Goal: Task Accomplishment & Management: Use online tool/utility

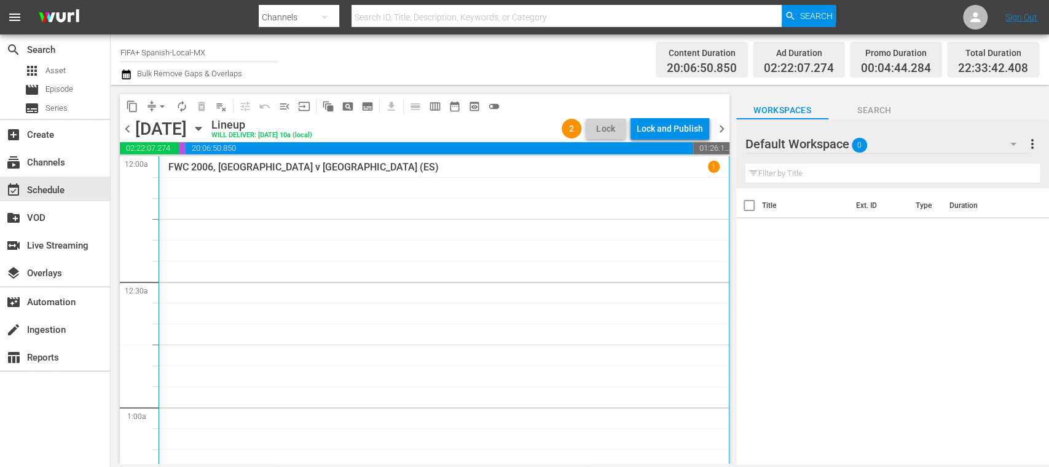
scroll to position [2158, 0]
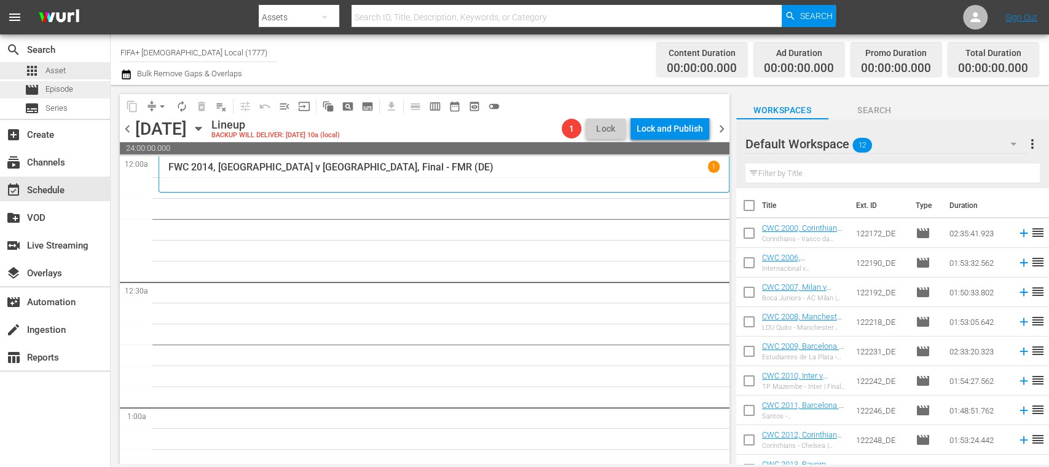
click at [58, 90] on span "Episode" at bounding box center [59, 89] width 28 height 12
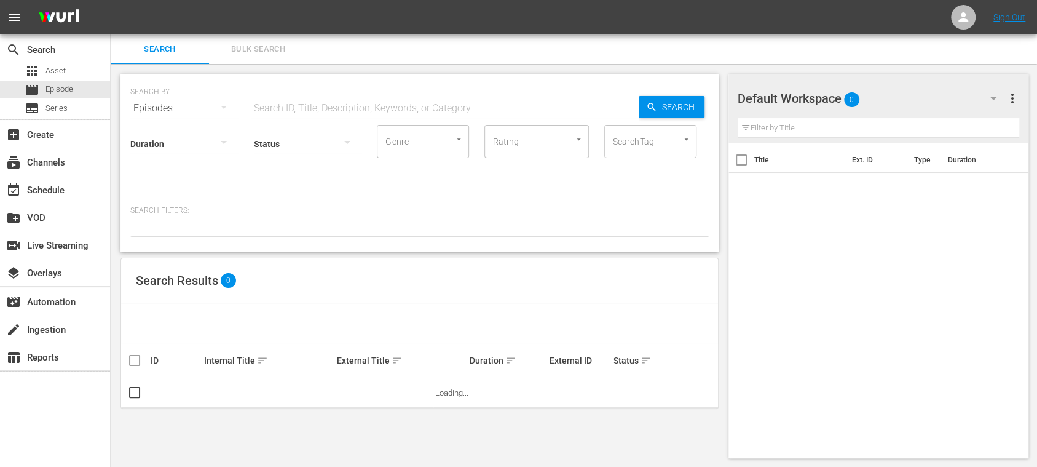
click at [278, 106] on input "text" at bounding box center [445, 108] width 388 height 30
paste input "Madagascar"
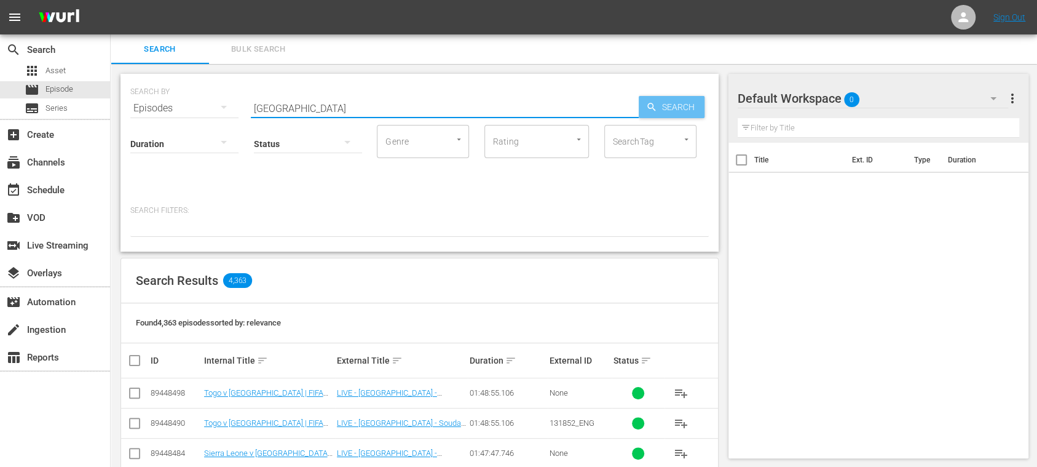
click at [698, 117] on span "Search" at bounding box center [680, 107] width 47 height 22
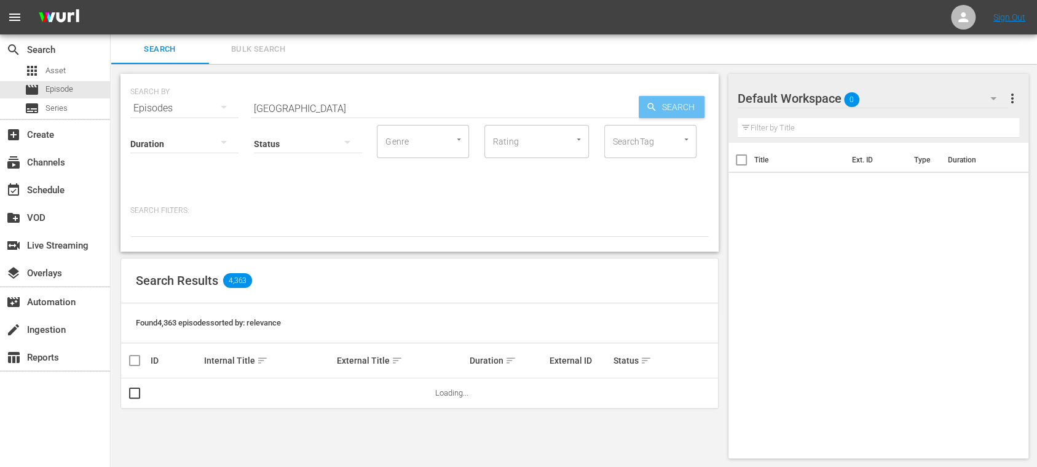
click at [687, 108] on span "Search" at bounding box center [680, 107] width 47 height 22
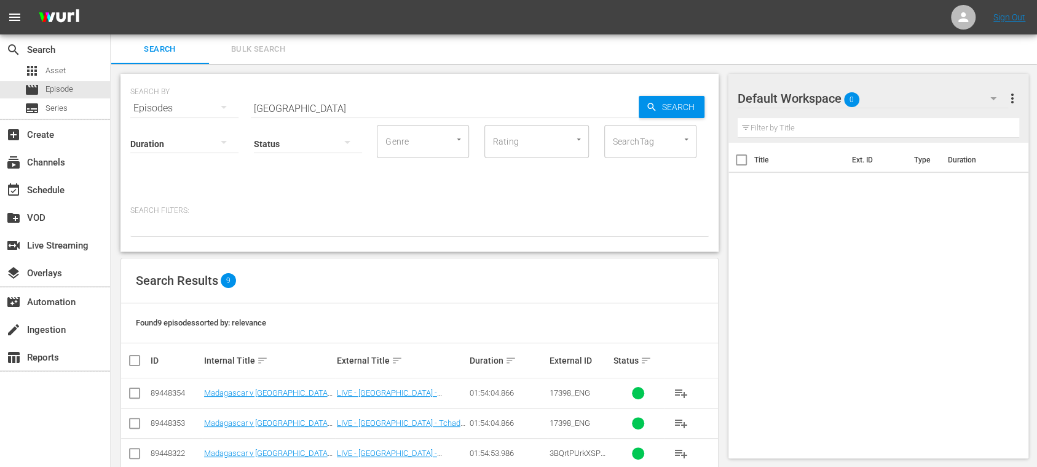
scroll to position [203, 0]
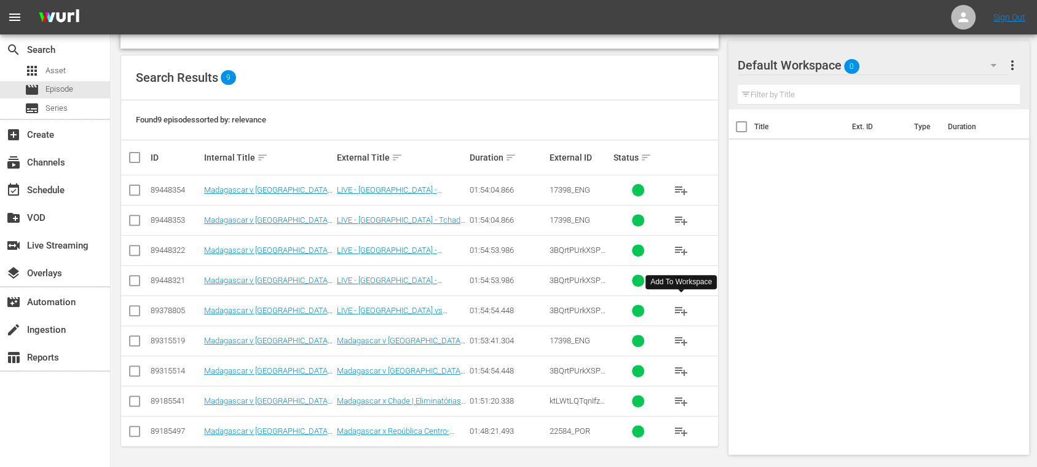
click at [680, 310] on span "playlist_add" at bounding box center [681, 310] width 15 height 15
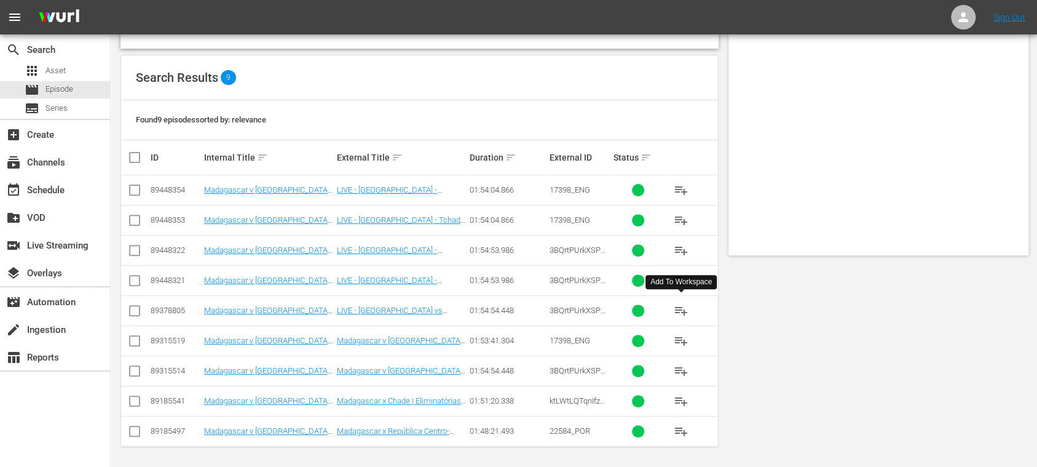
scroll to position [0, 0]
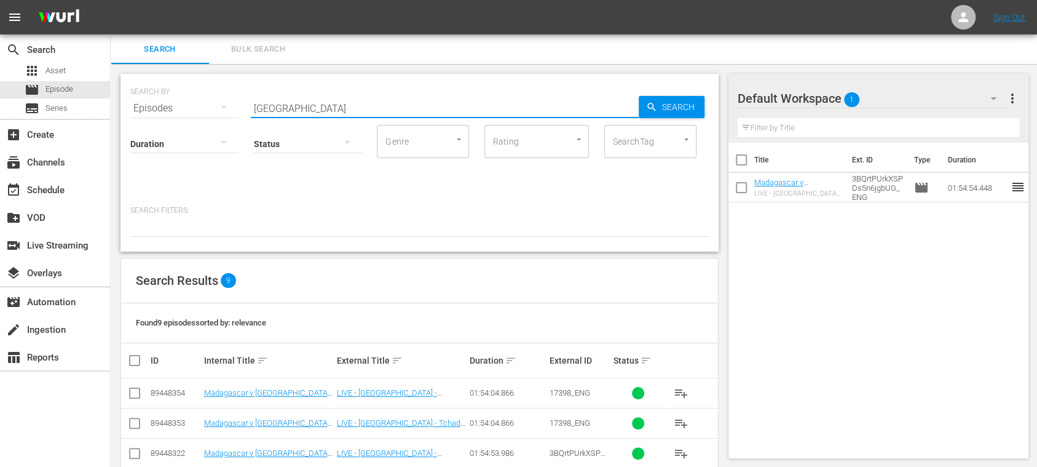
drag, startPoint x: 264, startPoint y: 105, endPoint x: 183, endPoint y: 105, distance: 81.1
click at [183, 105] on div "SEARCH BY Search By Episodes Search ID, Title, Description, Keywords, or Catego…" at bounding box center [419, 101] width 578 height 44
paste input "Algeria vs Botswana"
click at [648, 103] on icon "button" at bounding box center [651, 106] width 11 height 11
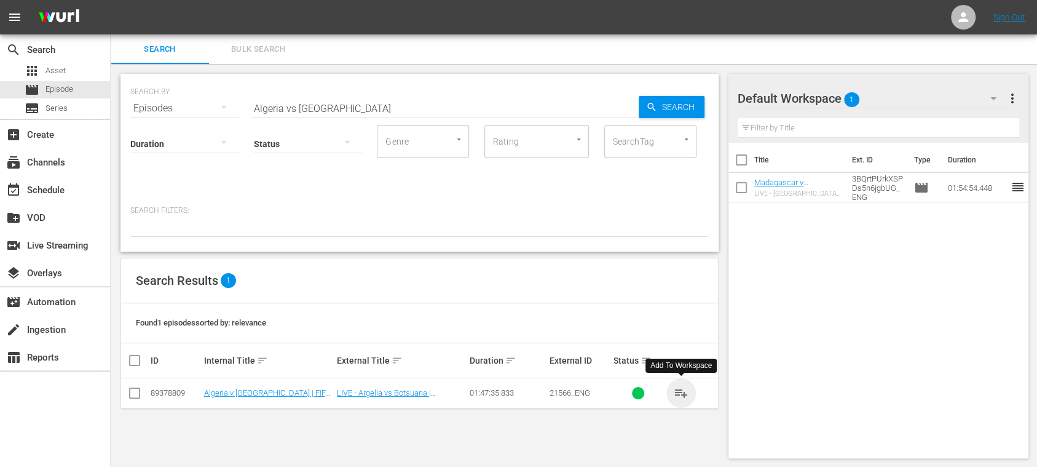
click at [682, 391] on span "playlist_add" at bounding box center [681, 392] width 15 height 15
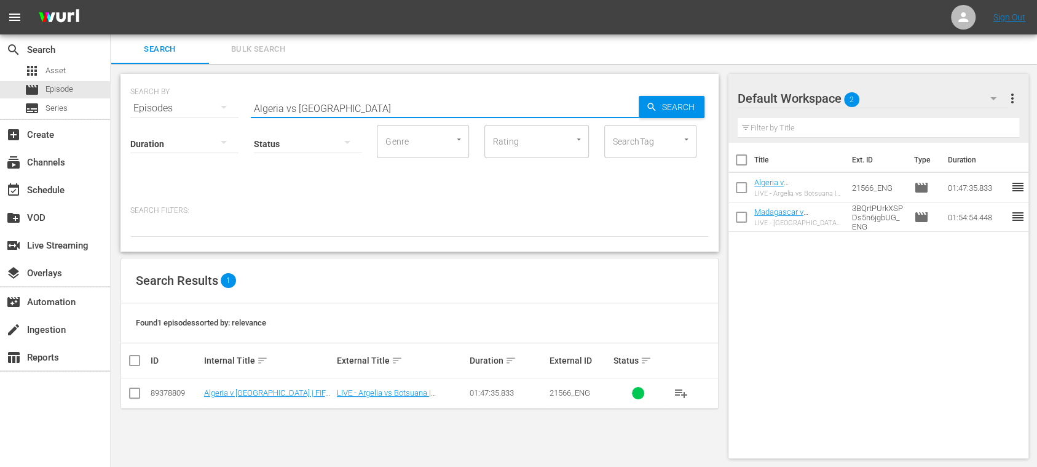
drag, startPoint x: 349, startPoint y: 109, endPoint x: 328, endPoint y: 106, distance: 21.0
click at [140, 97] on div "SEARCH BY Search By Episodes Search ID, Title, Description, Keywords, or Catego…" at bounding box center [419, 101] width 578 height 44
paste input "South Sudan vs Congo DR"
click at [663, 111] on span "Search" at bounding box center [680, 107] width 47 height 22
click at [680, 391] on span "playlist_add" at bounding box center [681, 392] width 15 height 15
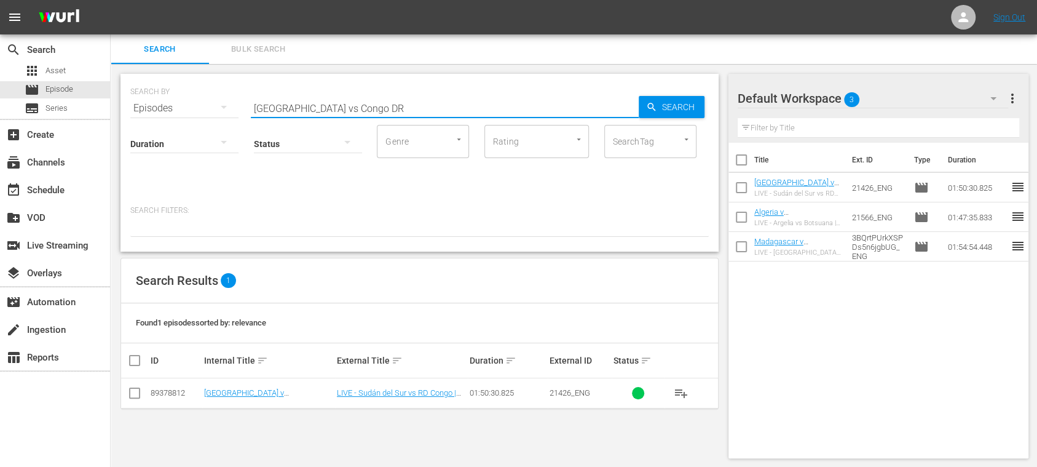
drag, startPoint x: 371, startPoint y: 102, endPoint x: 166, endPoint y: 95, distance: 205.4
click at [156, 95] on div "SEARCH BY Search By Episodes Search ID, Title, Description, Keywords, or Catego…" at bounding box center [419, 101] width 578 height 44
paste input "Benin vs Zimbabwe"
click at [668, 101] on span "Search" at bounding box center [680, 107] width 47 height 22
click at [678, 392] on span "playlist_add" at bounding box center [681, 392] width 15 height 15
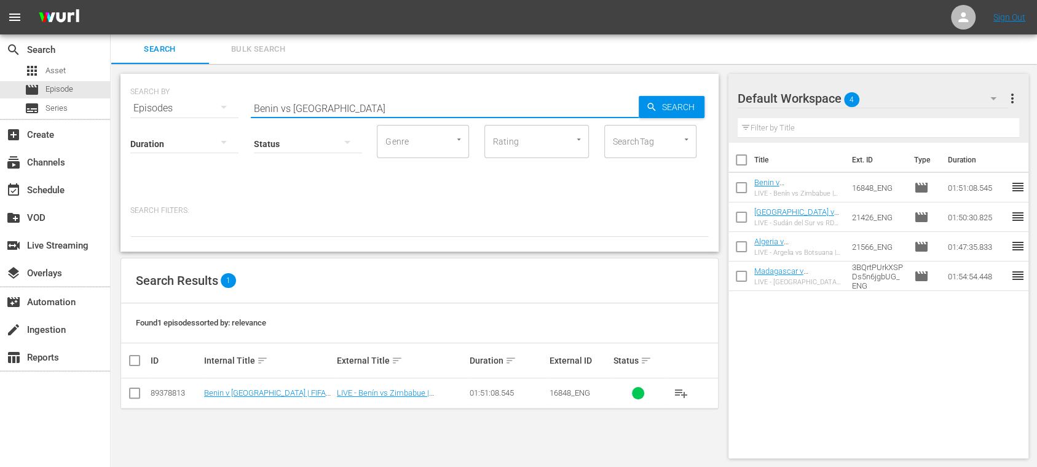
drag, startPoint x: 307, startPoint y: 107, endPoint x: 196, endPoint y: 106, distance: 110.7
click at [196, 106] on div "SEARCH BY Search By Episodes Search ID, Title, Description, Keywords, or Catego…" at bounding box center [419, 101] width 578 height 44
paste input "1wPU4n2iQqvxzMBqsAzdxk"
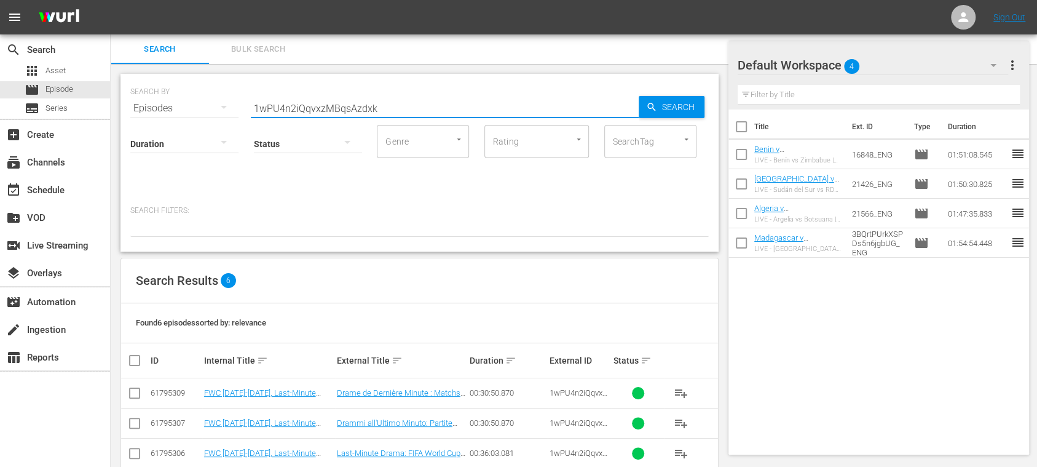
scroll to position [113, 0]
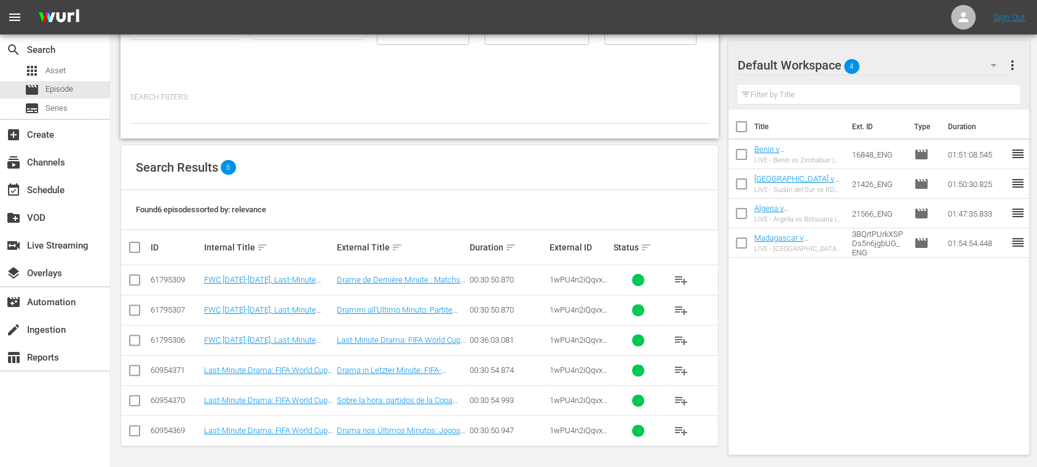
type input "1wPU4n2iQqvxzMBqsAzdxk"
drag, startPoint x: 680, startPoint y: 397, endPoint x: 676, endPoint y: 390, distance: 8.2
click at [680, 397] on span "playlist_add" at bounding box center [681, 400] width 15 height 15
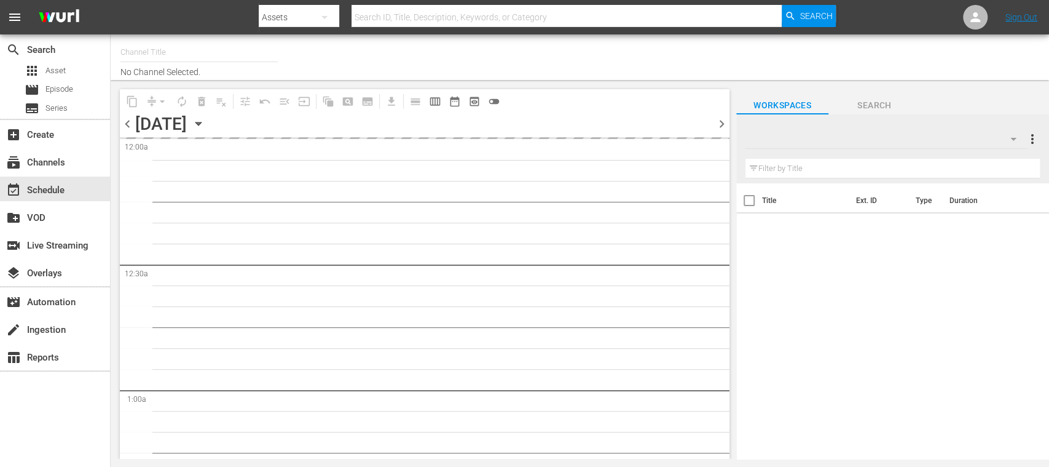
type input "FIFA+ Spanish-Local-MX (1855)"
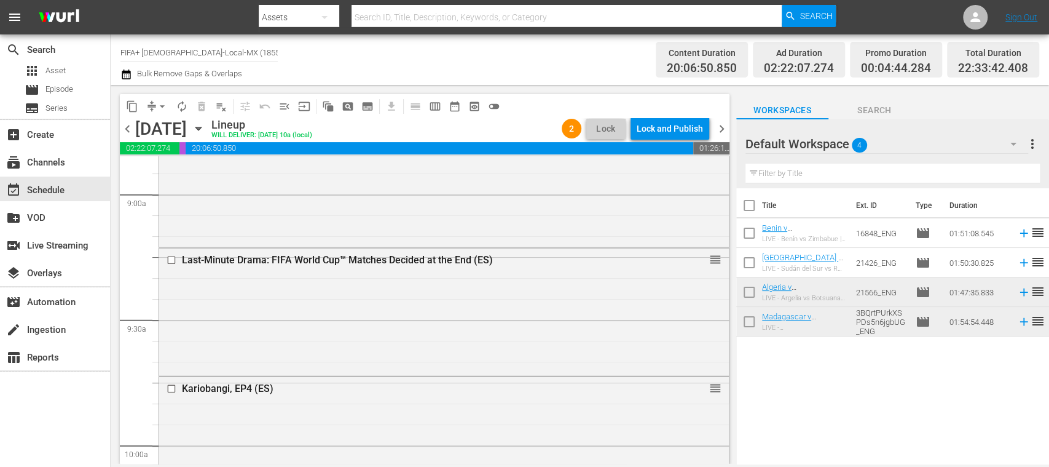
scroll to position [2174, 0]
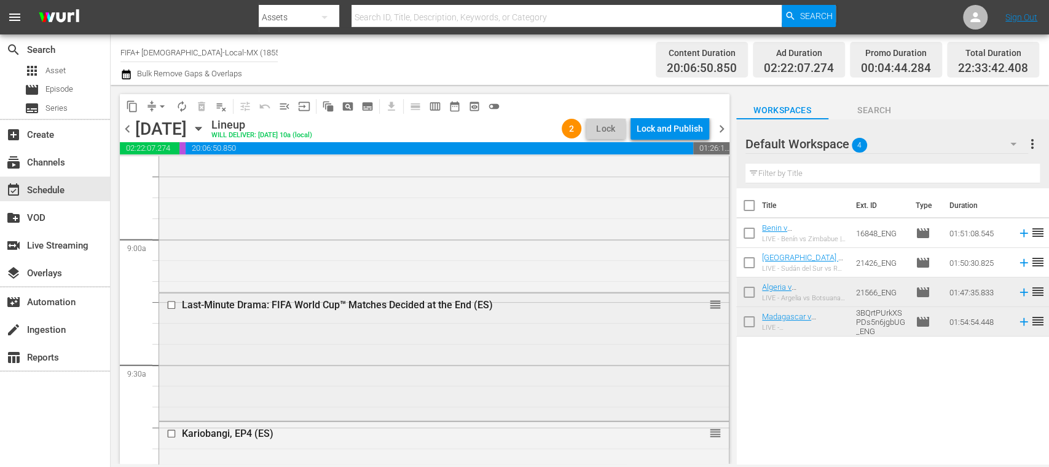
click at [171, 301] on input "checkbox" at bounding box center [173, 304] width 13 height 10
click at [203, 107] on span "delete_forever_outlined" at bounding box center [201, 106] width 12 height 12
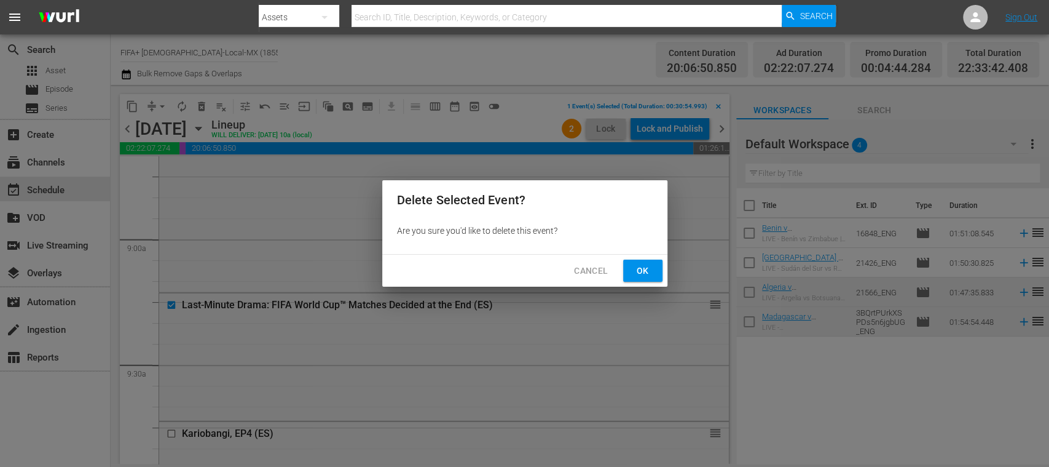
click at [644, 269] on span "Ok" at bounding box center [643, 270] width 20 height 15
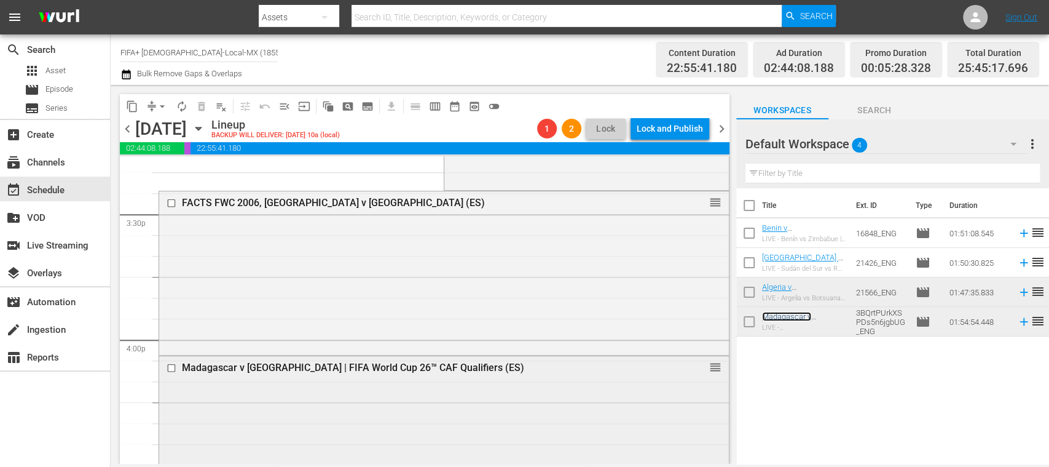
scroll to position [3865, 0]
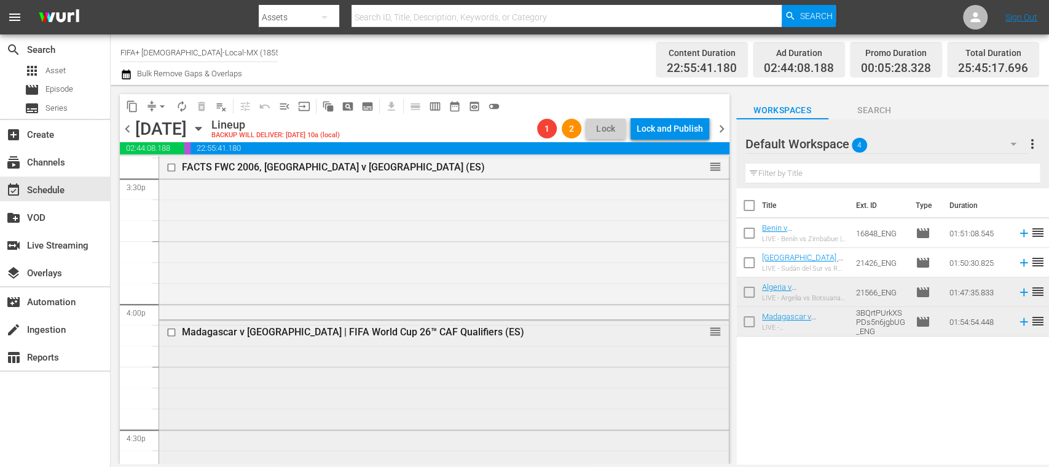
click at [170, 334] on input "checkbox" at bounding box center [173, 332] width 13 height 10
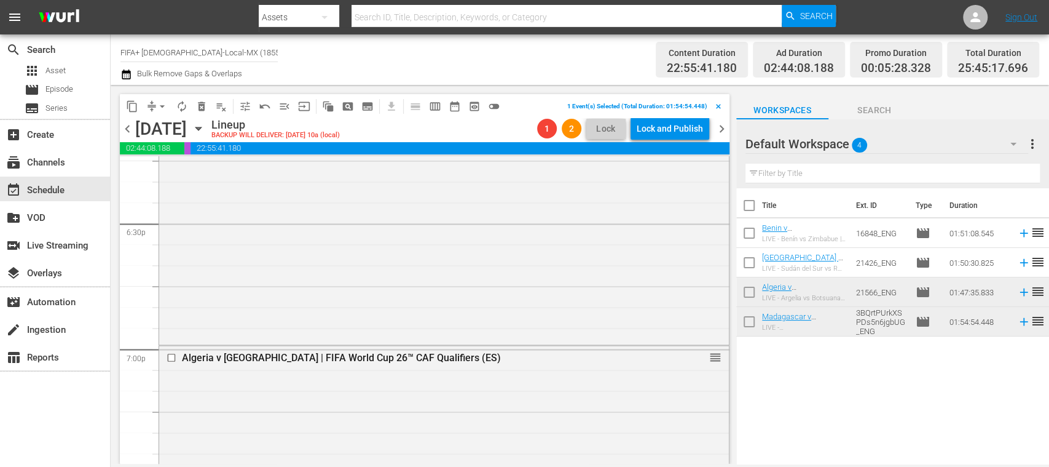
scroll to position [4582, 0]
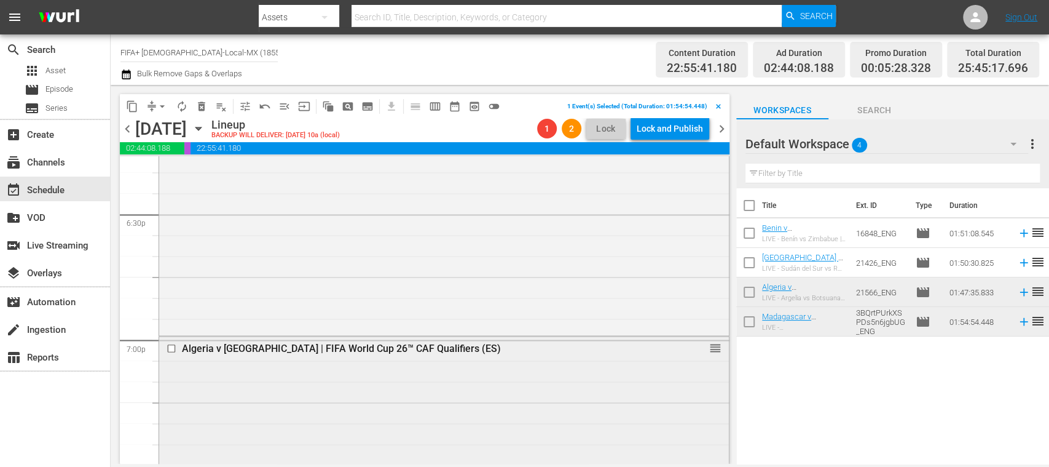
click at [172, 348] on input "checkbox" at bounding box center [173, 348] width 13 height 10
click at [203, 108] on span "delete_forever_outlined" at bounding box center [201, 106] width 12 height 12
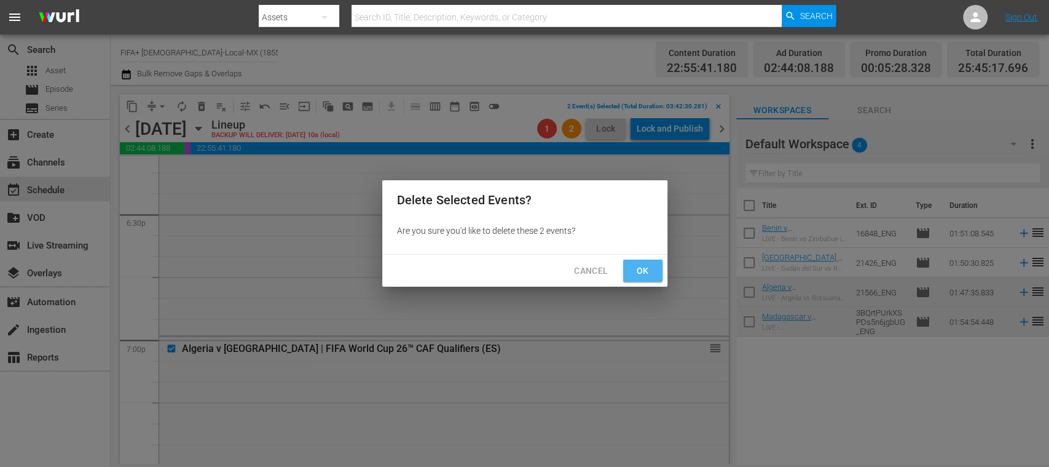
click at [642, 271] on span "Ok" at bounding box center [643, 270] width 20 height 15
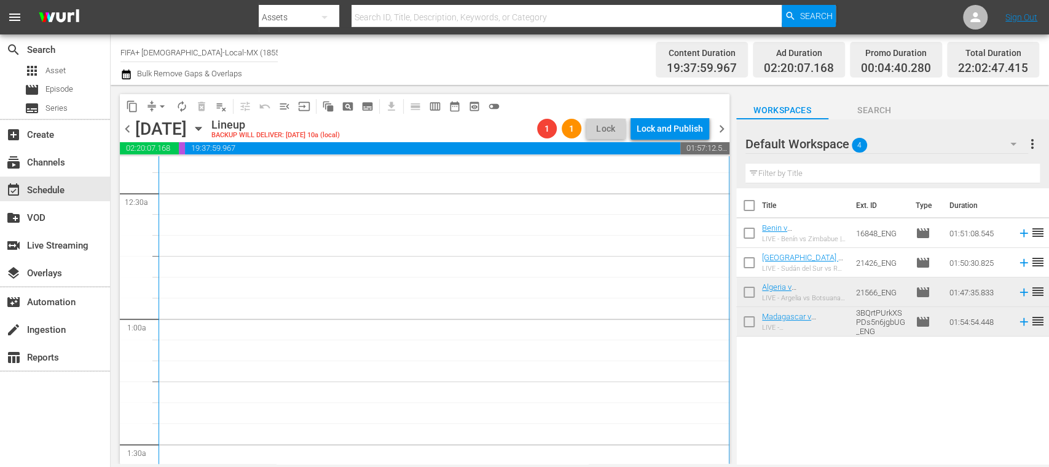
scroll to position [0, 0]
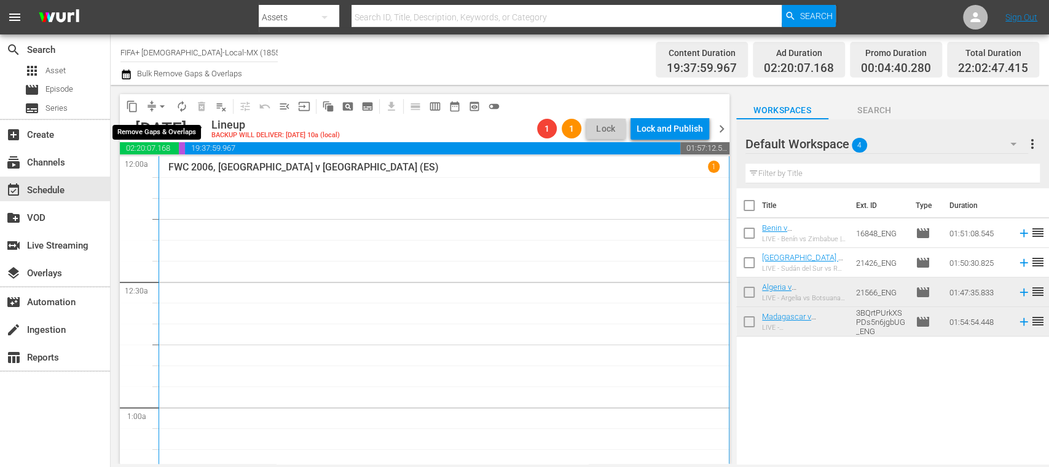
click at [163, 108] on span "arrow_drop_down" at bounding box center [162, 106] width 12 height 12
click at [216, 171] on li "Align to End of Previous Day" at bounding box center [162, 172] width 129 height 20
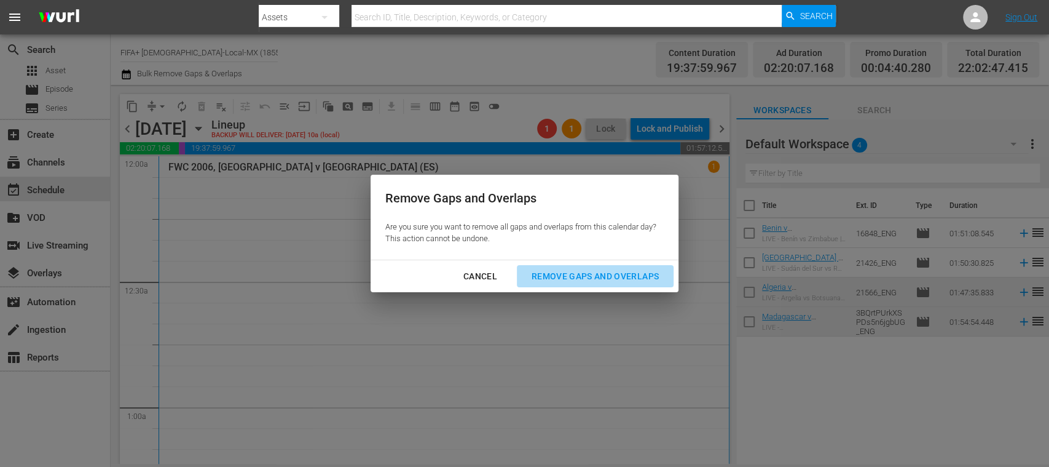
click at [639, 279] on div "Remove Gaps and Overlaps" at bounding box center [595, 276] width 147 height 15
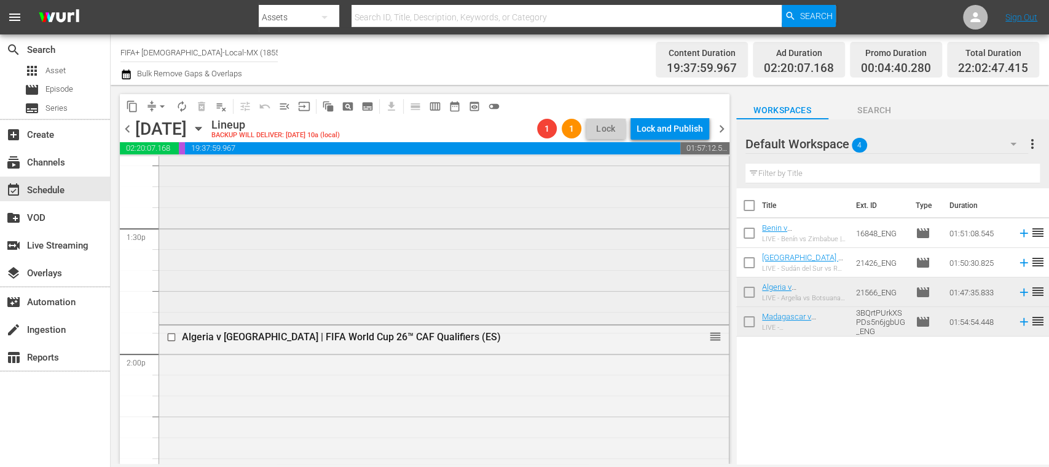
scroll to position [3296, 0]
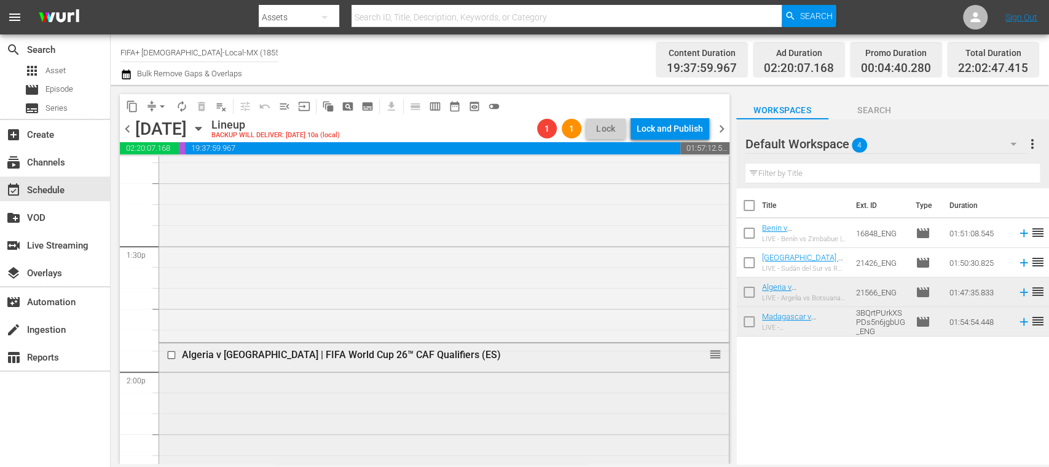
click at [169, 353] on input "checkbox" at bounding box center [173, 355] width 13 height 10
click at [201, 109] on span "delete_forever_outlined" at bounding box center [201, 106] width 12 height 12
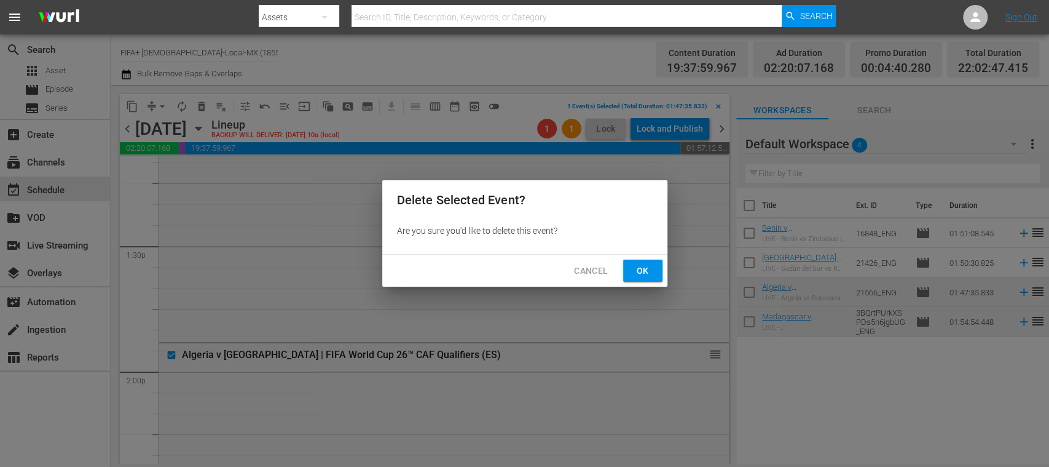
click at [644, 269] on span "Ok" at bounding box center [643, 270] width 20 height 15
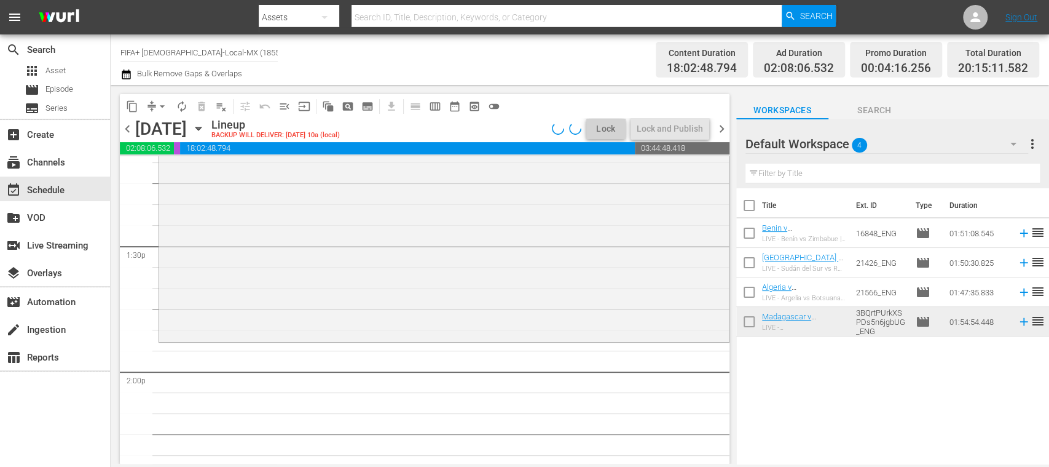
scroll to position [2849, 0]
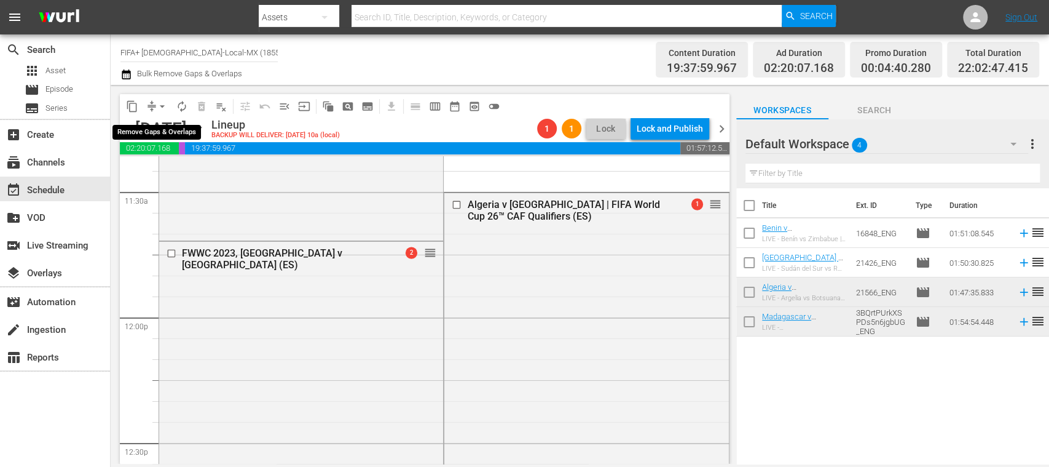
click at [164, 106] on span "arrow_drop_down" at bounding box center [162, 106] width 12 height 12
click at [198, 175] on li "Align to End of Previous Day" at bounding box center [162, 172] width 129 height 20
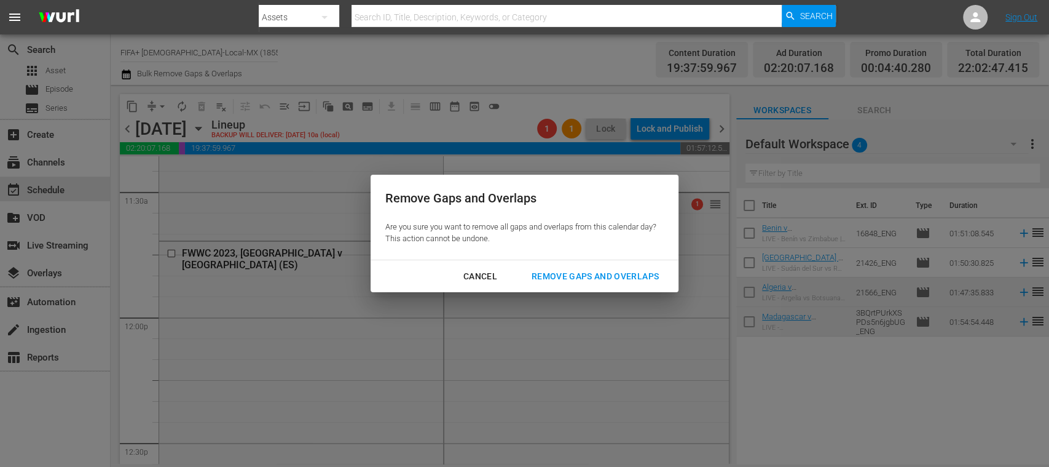
click at [572, 270] on div "Remove Gaps and Overlaps" at bounding box center [595, 276] width 147 height 15
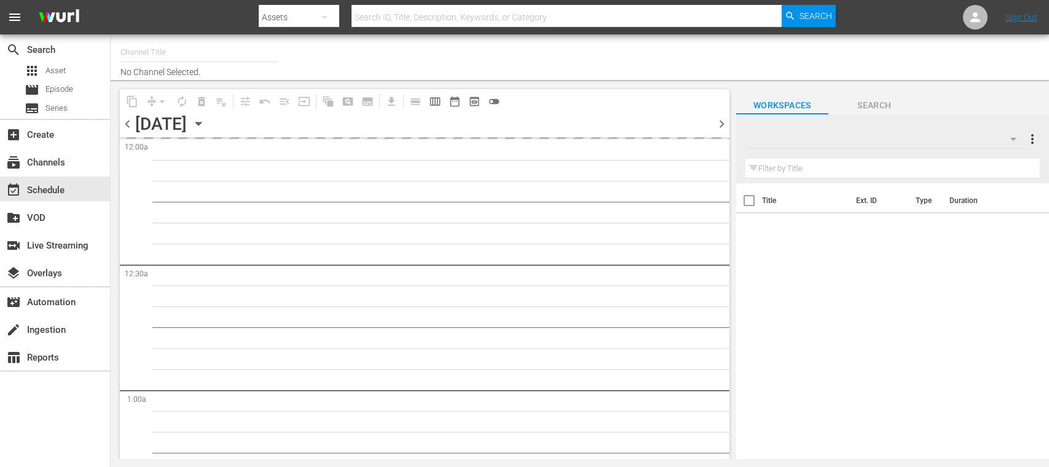
type input "FIFA+ Spanish-Local-MX (1855)"
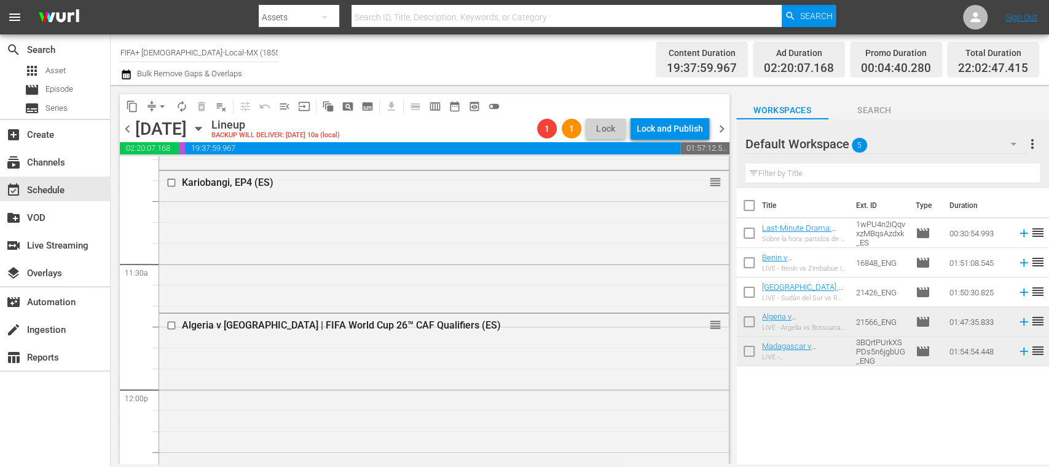
scroll to position [2884, 0]
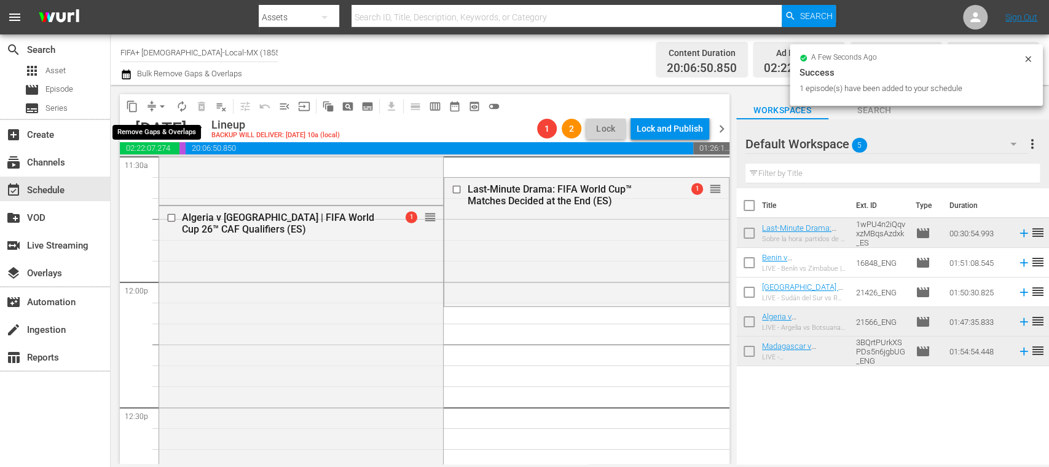
click at [162, 105] on span "arrow_drop_down" at bounding box center [162, 106] width 12 height 12
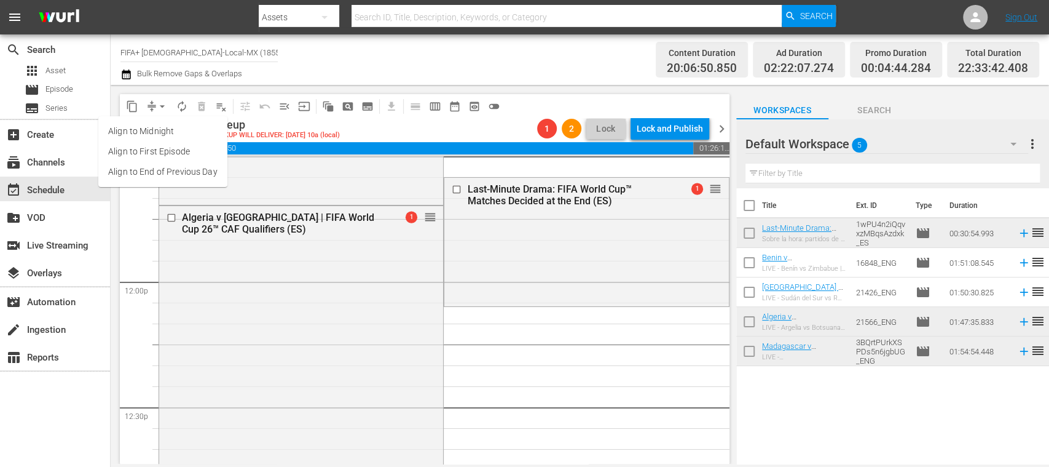
click at [203, 171] on li "Align to End of Previous Day" at bounding box center [162, 172] width 129 height 20
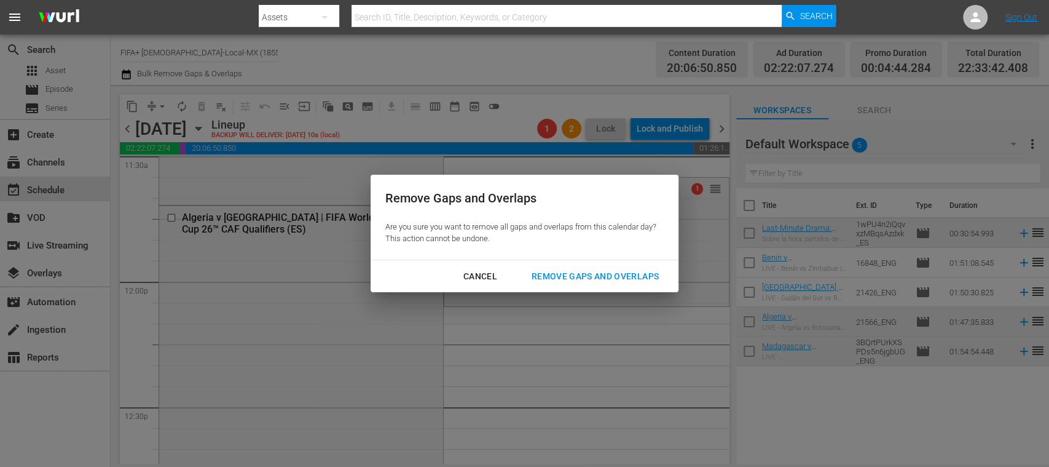
click at [593, 277] on div "Remove Gaps and Overlaps" at bounding box center [595, 276] width 147 height 15
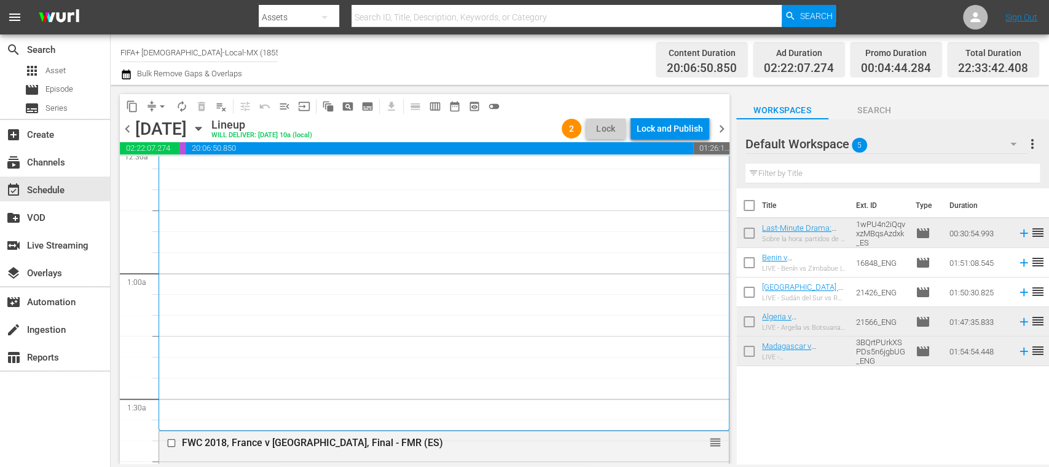
scroll to position [0, 0]
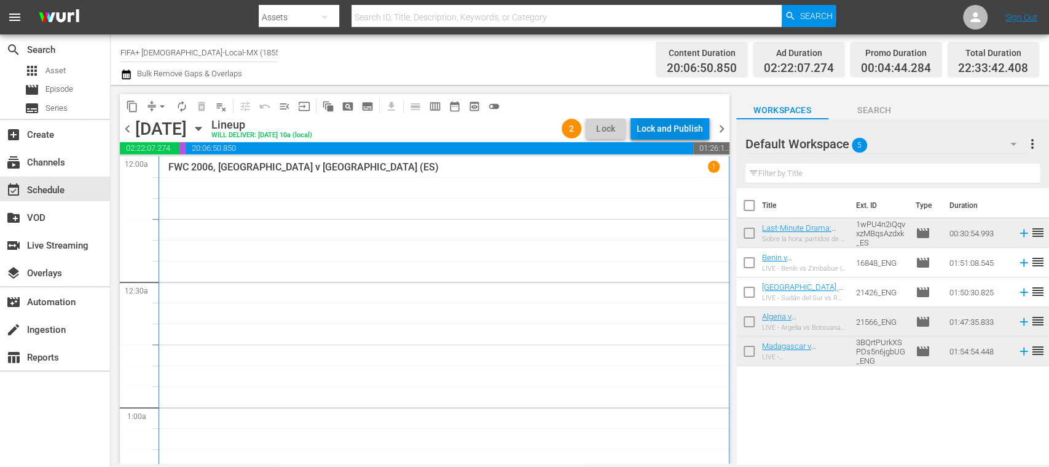
click at [690, 127] on div "Lock and Publish" at bounding box center [670, 128] width 66 height 22
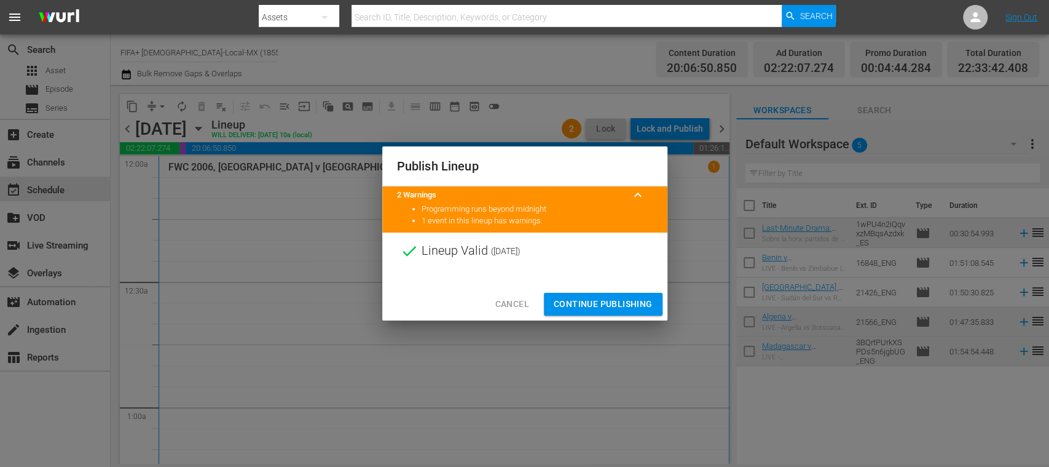
click at [627, 295] on button "Continue Publishing" at bounding box center [603, 304] width 119 height 23
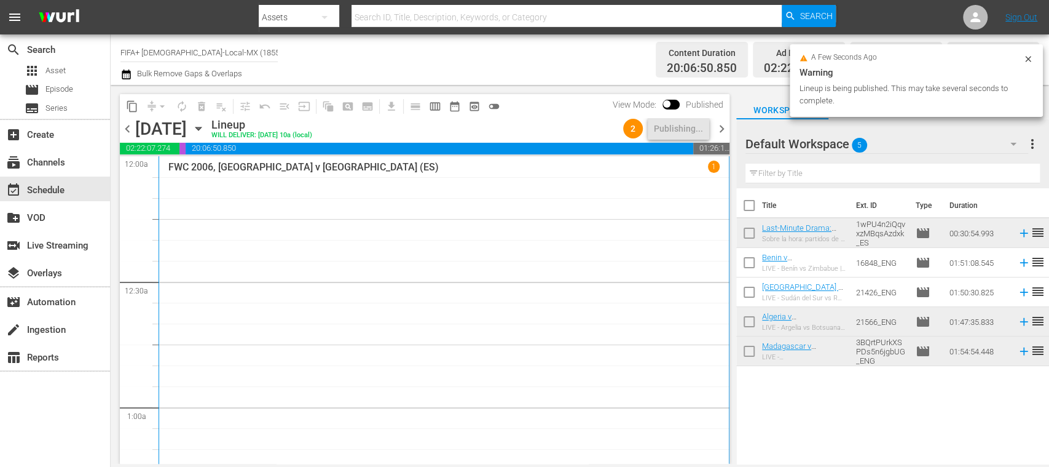
click at [724, 130] on span "chevron_right" at bounding box center [721, 128] width 15 height 15
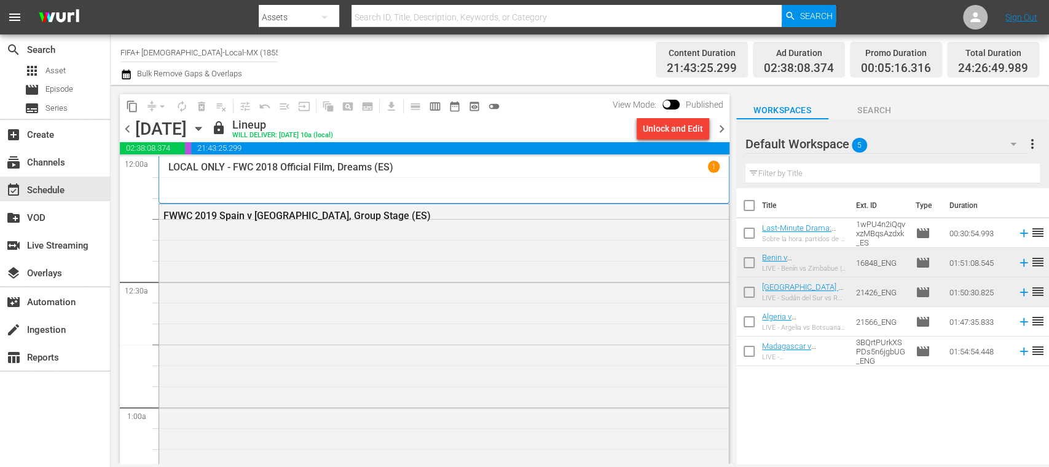
click at [749, 322] on input "checkbox" at bounding box center [749, 324] width 26 height 26
checkbox input "true"
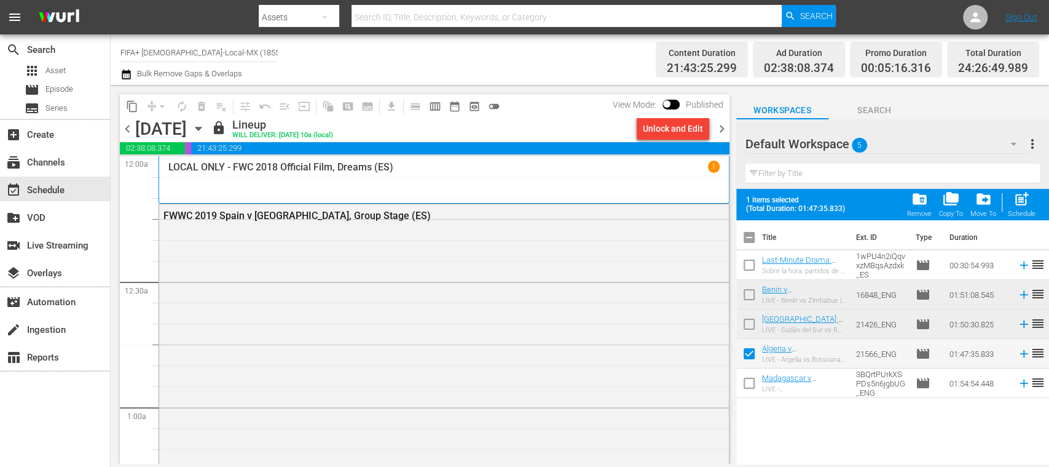
click at [751, 385] on input "checkbox" at bounding box center [749, 386] width 26 height 26
checkbox input "true"
click at [747, 261] on input "checkbox" at bounding box center [749, 267] width 26 height 26
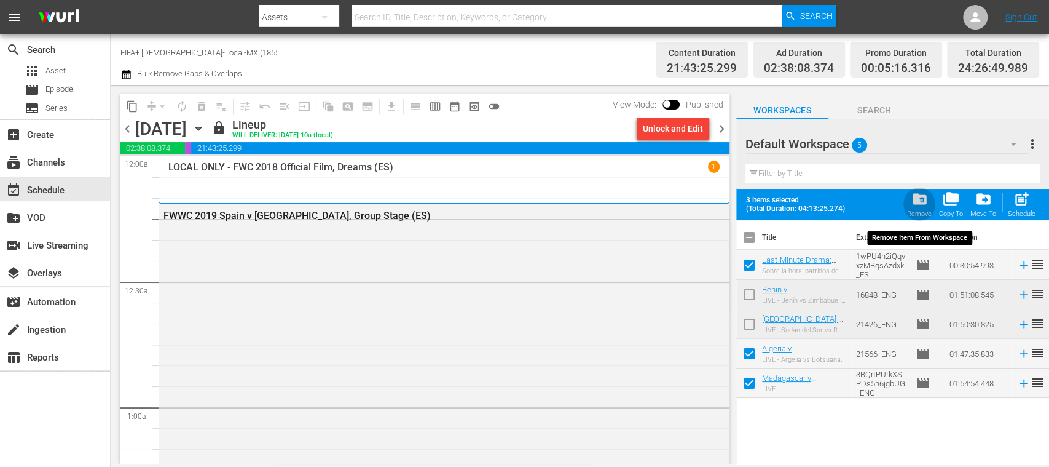
click at [918, 202] on span "folder_delete" at bounding box center [919, 199] width 17 height 17
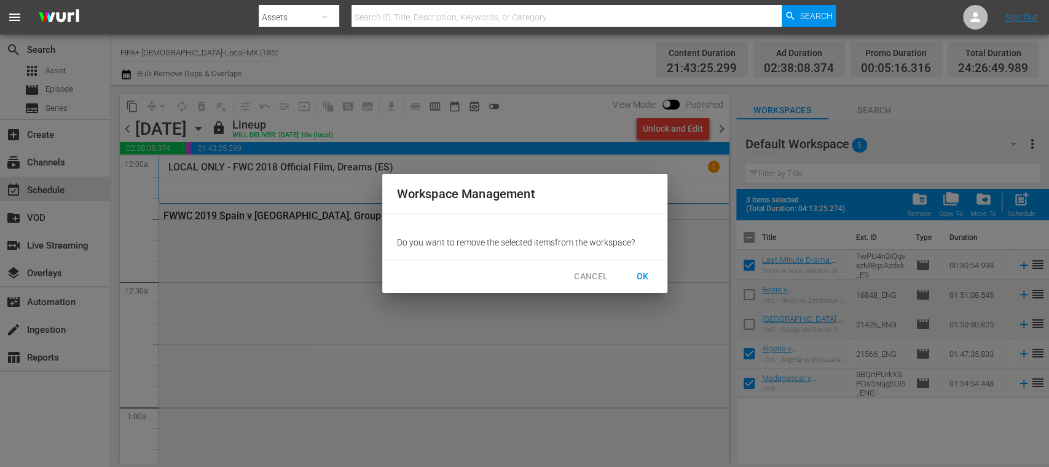
click at [644, 275] on span "OK" at bounding box center [643, 276] width 20 height 15
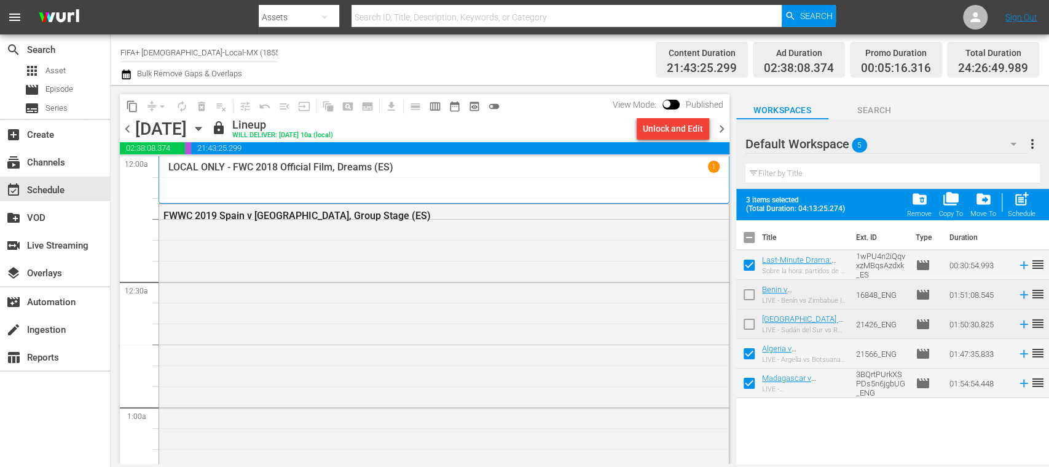
checkbox input "false"
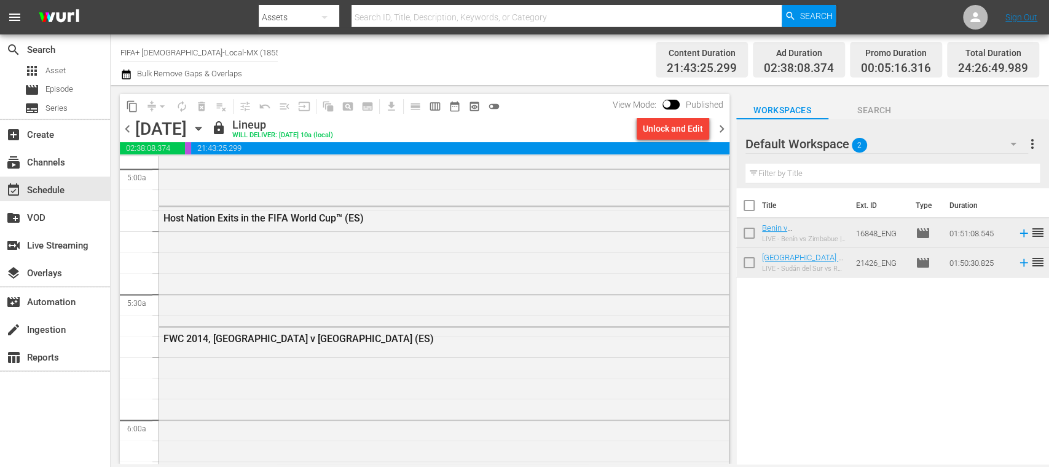
scroll to position [1233, 0]
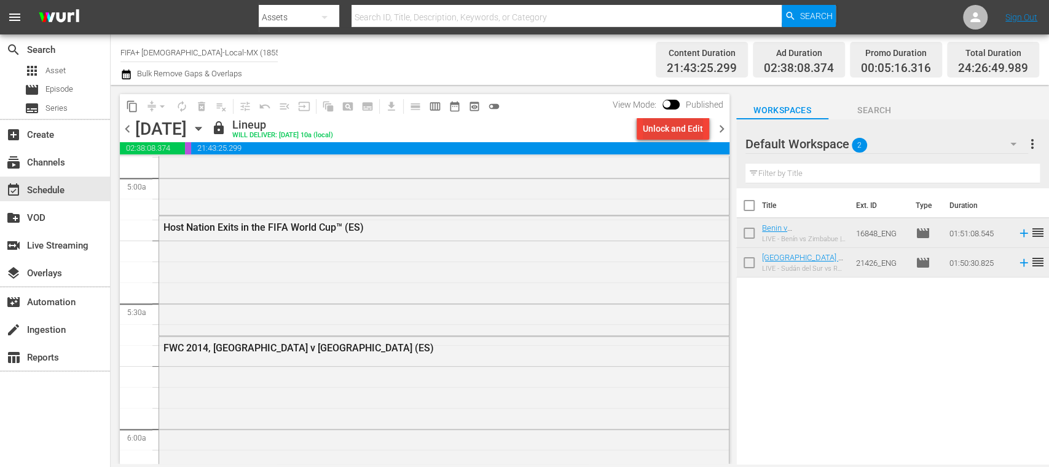
click at [650, 132] on div "Unlock and Edit" at bounding box center [673, 128] width 60 height 22
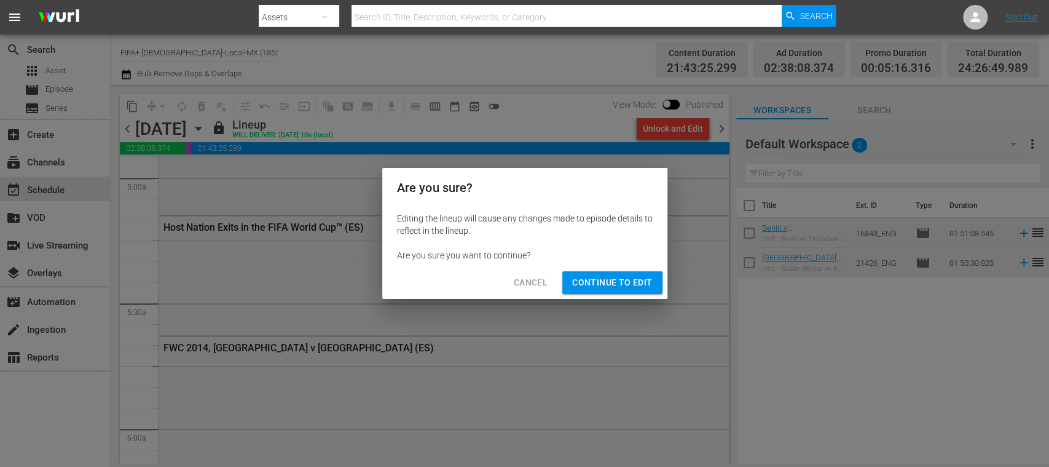
click at [647, 286] on span "Continue to Edit" at bounding box center [612, 282] width 80 height 15
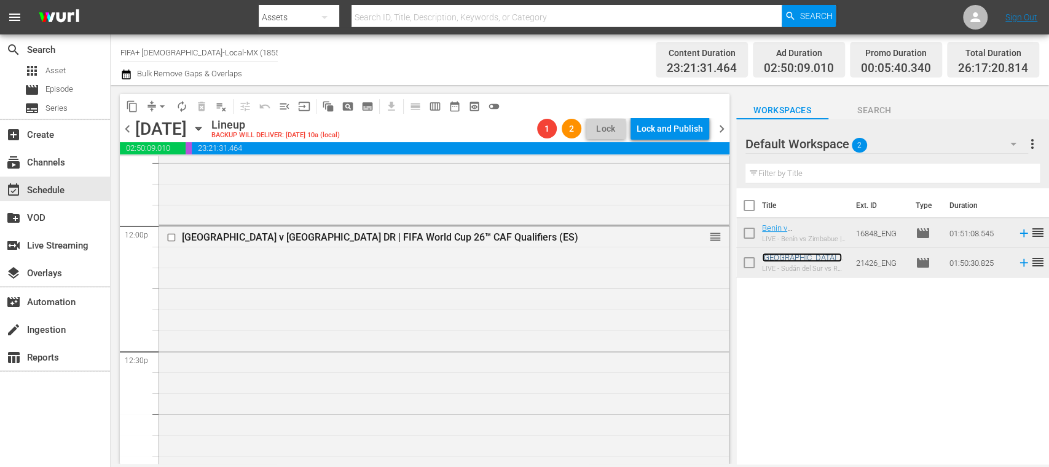
scroll to position [2922, 0]
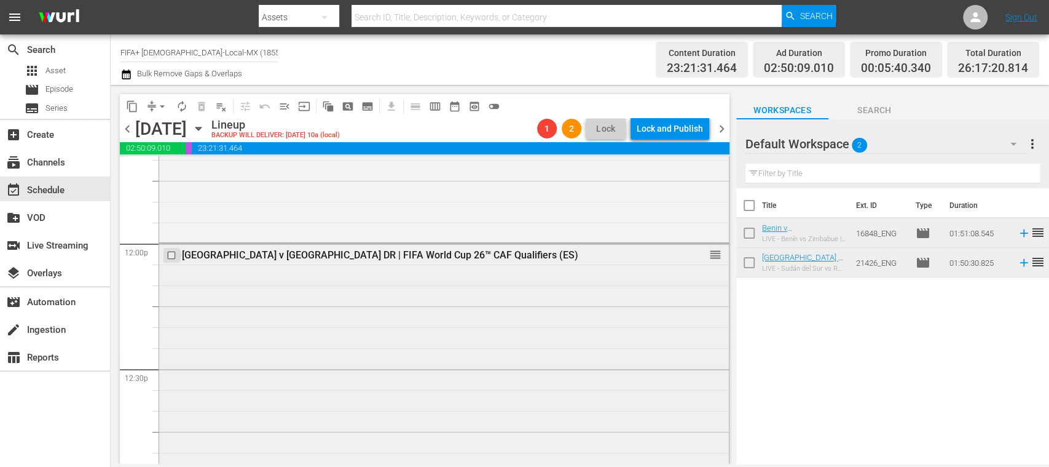
click at [172, 252] on input "checkbox" at bounding box center [173, 255] width 13 height 10
click at [199, 103] on span "delete_forever_outlined" at bounding box center [201, 106] width 12 height 12
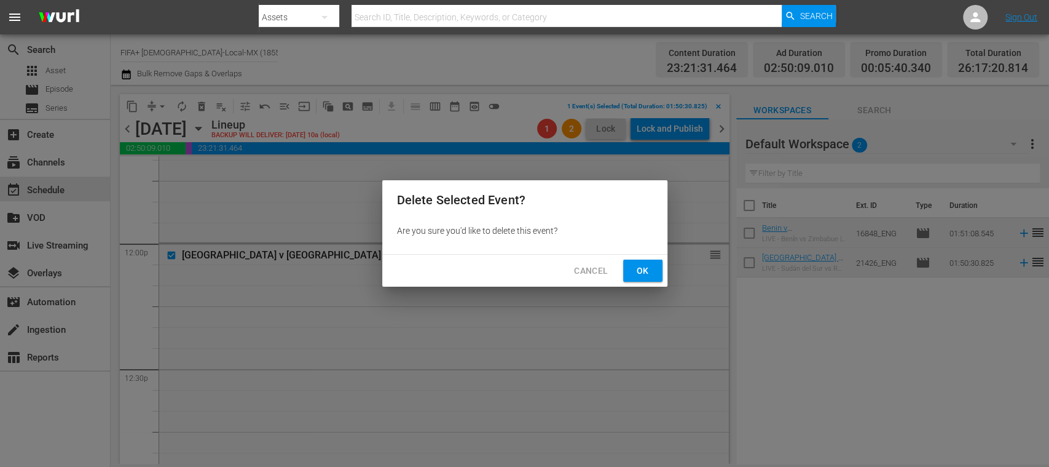
click at [649, 271] on span "Ok" at bounding box center [643, 270] width 20 height 15
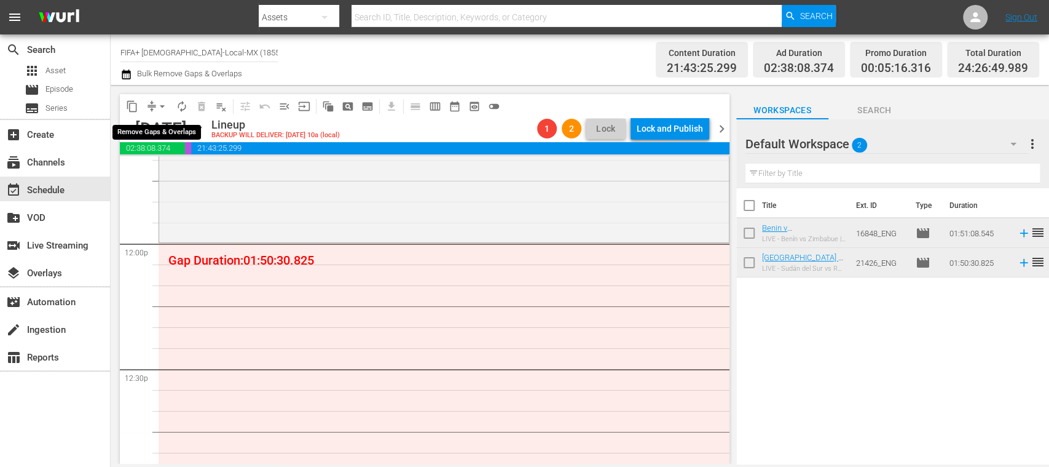
click at [162, 102] on span "arrow_drop_down" at bounding box center [162, 106] width 12 height 12
click at [186, 167] on li "Align to End of Previous Day" at bounding box center [162, 172] width 129 height 20
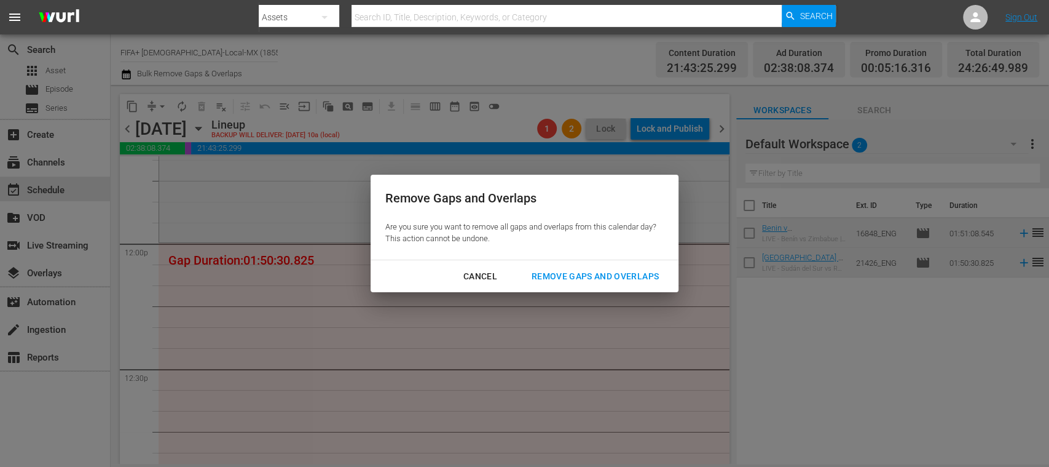
click at [586, 275] on div "Remove Gaps and Overlaps" at bounding box center [595, 276] width 147 height 15
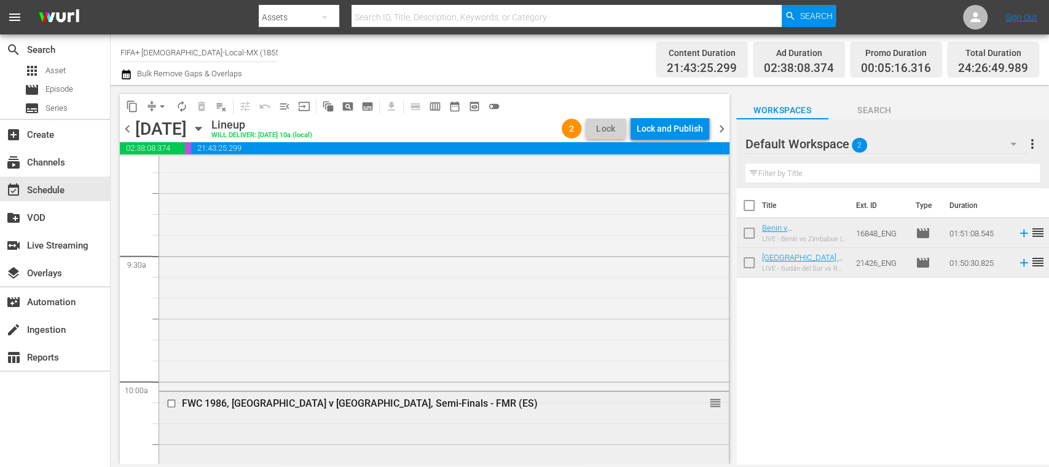
scroll to position [2319, 0]
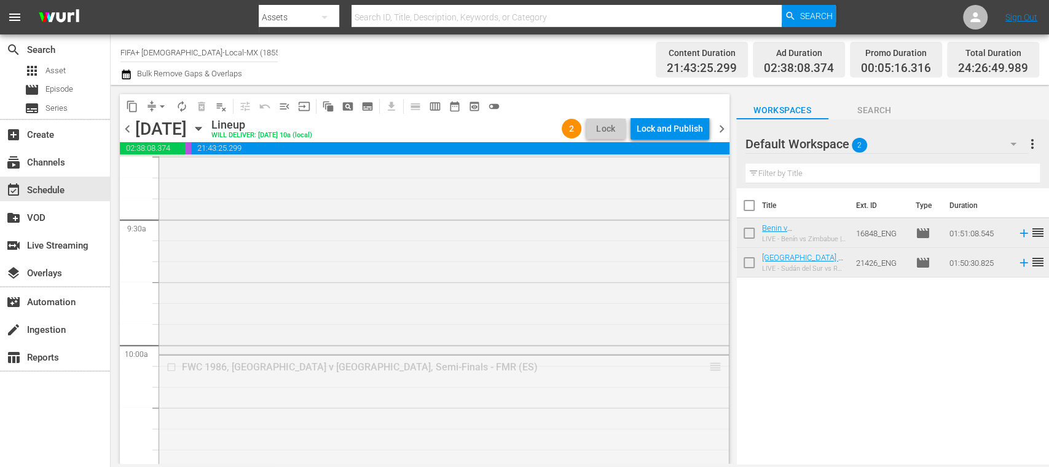
drag, startPoint x: 704, startPoint y: 368, endPoint x: 679, endPoint y: 173, distance: 195.8
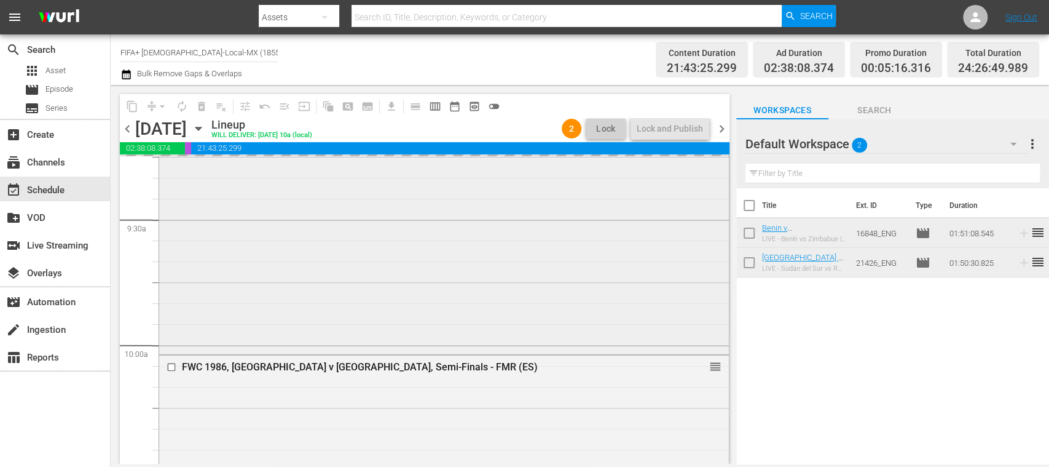
scroll to position [2101, 0]
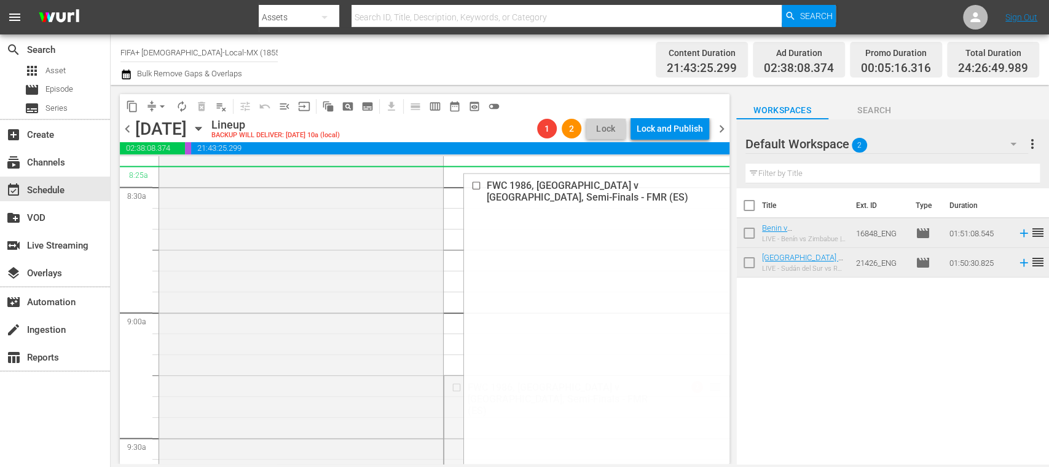
drag, startPoint x: 701, startPoint y: 381, endPoint x: 685, endPoint y: 178, distance: 203.5
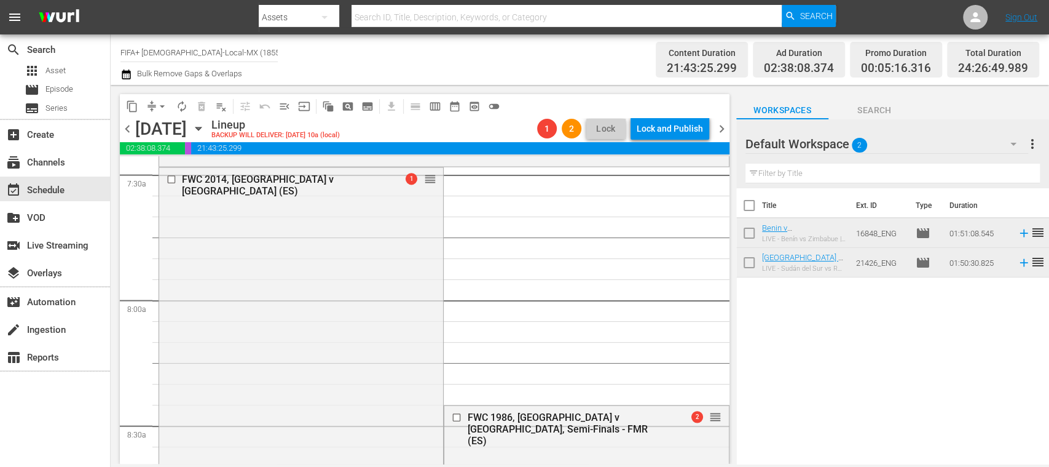
scroll to position [1839, 0]
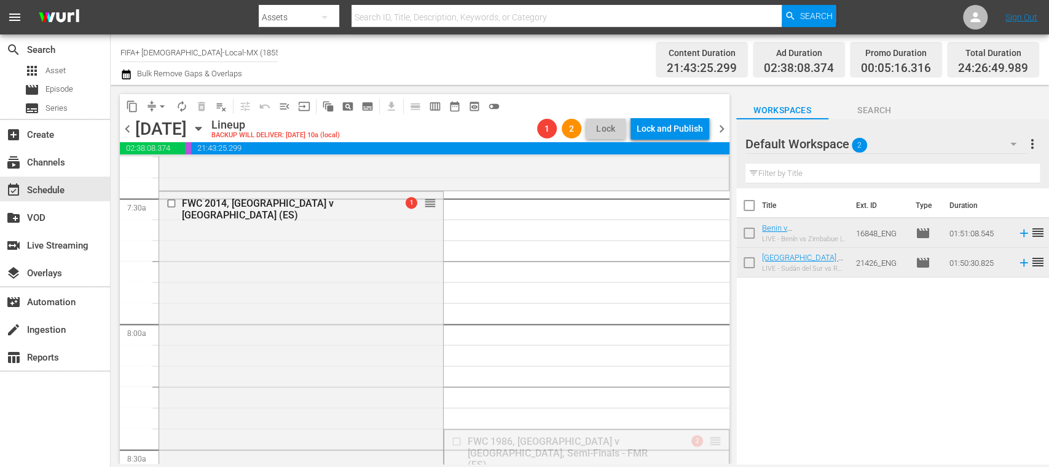
drag, startPoint x: 662, startPoint y: 256, endPoint x: 656, endPoint y: 173, distance: 83.2
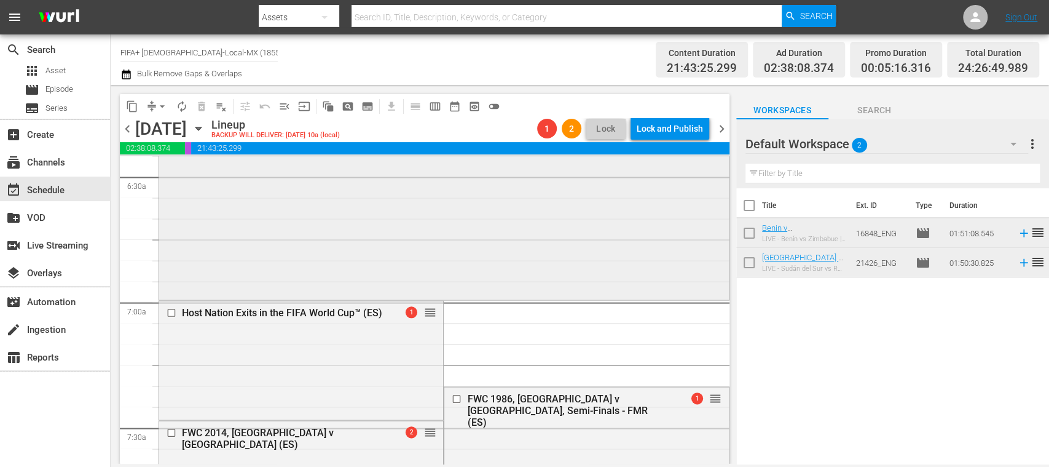
scroll to position [1609, 0]
drag, startPoint x: 703, startPoint y: 397, endPoint x: 641, endPoint y: 175, distance: 231.2
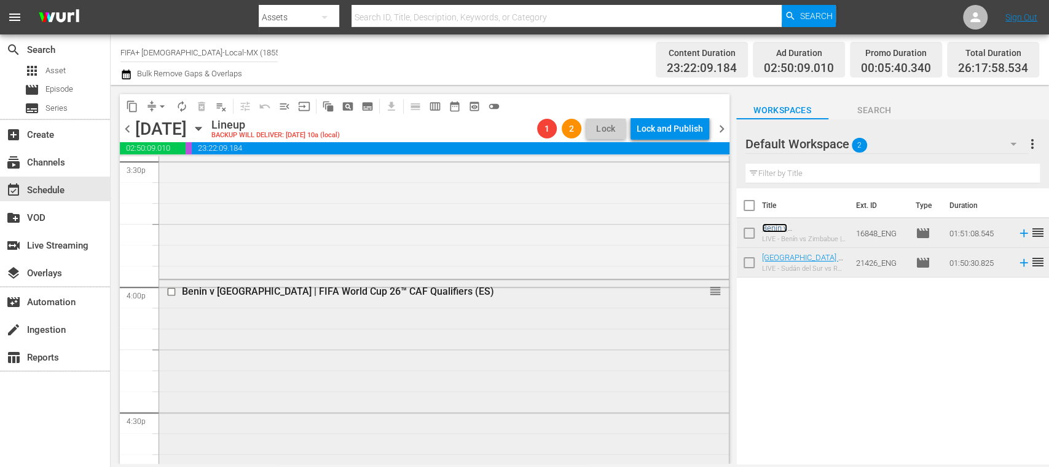
scroll to position [3864, 0]
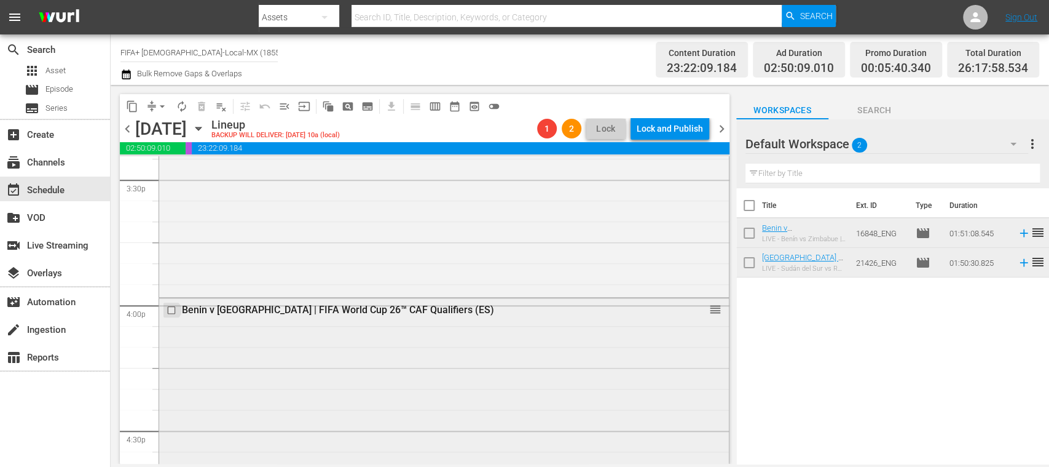
click at [171, 307] on input "checkbox" at bounding box center [173, 310] width 13 height 10
click at [201, 103] on span "delete_forever_outlined" at bounding box center [201, 106] width 12 height 12
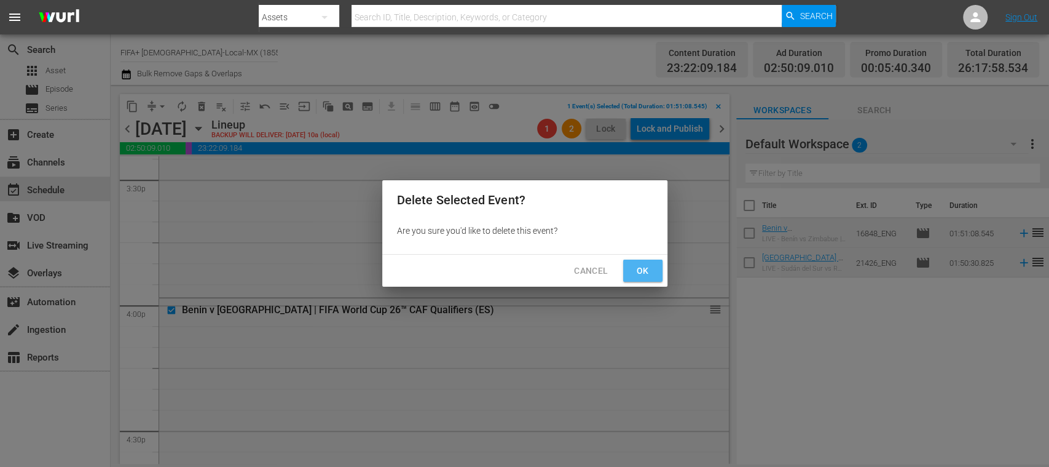
click at [637, 273] on span "Ok" at bounding box center [643, 270] width 20 height 15
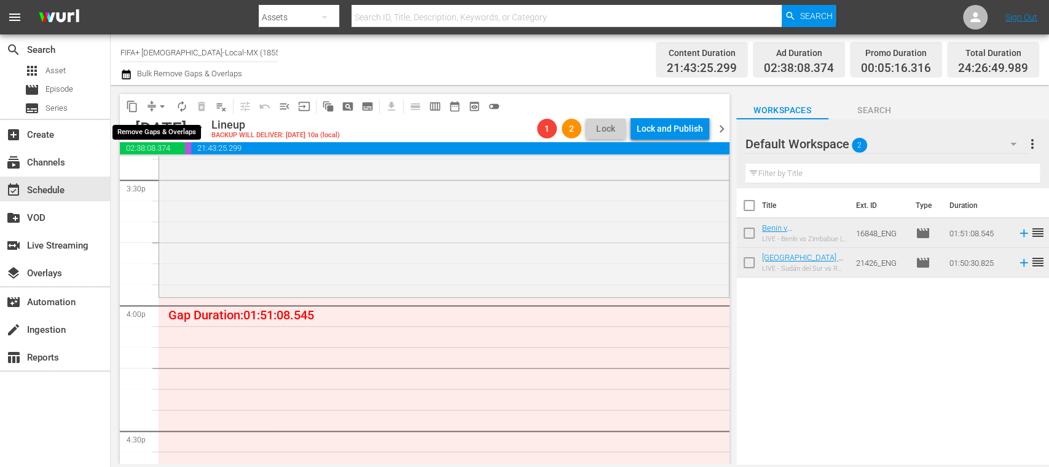
click at [162, 105] on span "arrow_drop_down" at bounding box center [162, 106] width 12 height 12
click at [182, 168] on li "Align to End of Previous Day" at bounding box center [162, 172] width 129 height 20
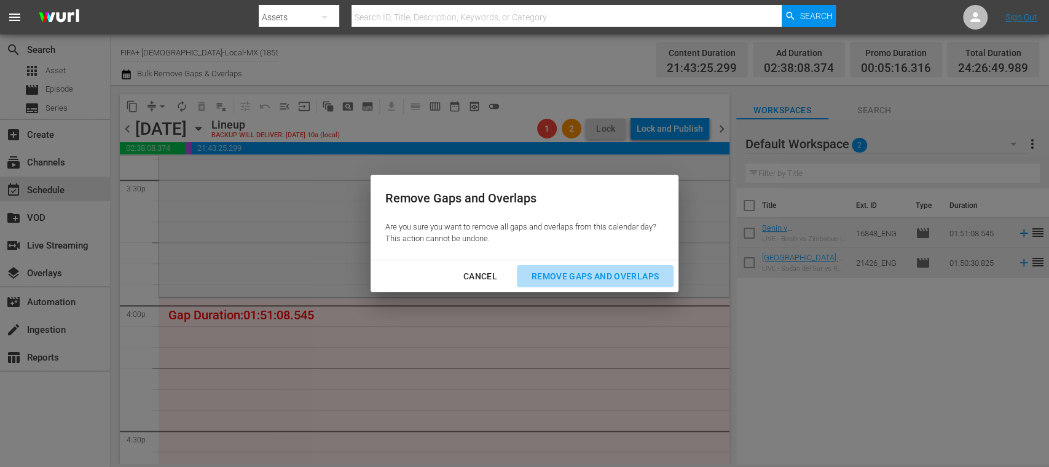
click at [594, 273] on div "Remove Gaps and Overlaps" at bounding box center [595, 276] width 147 height 15
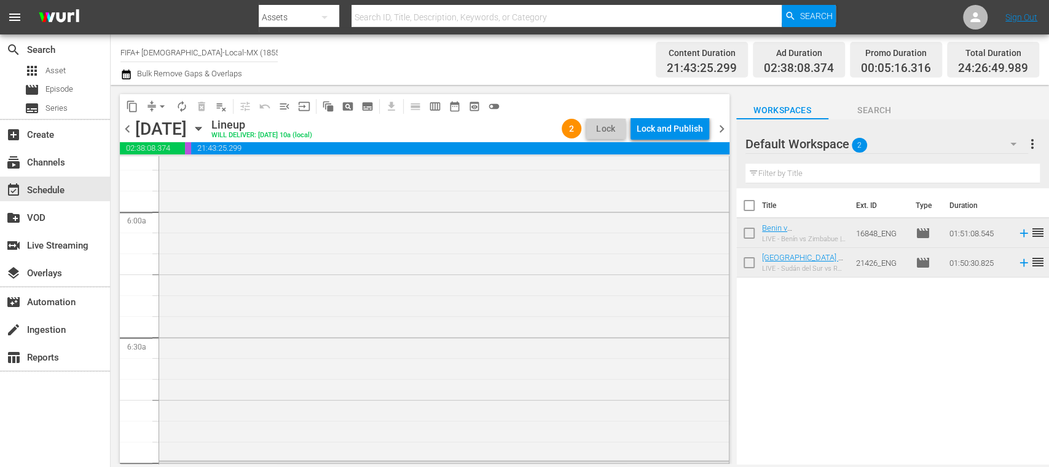
scroll to position [0, 0]
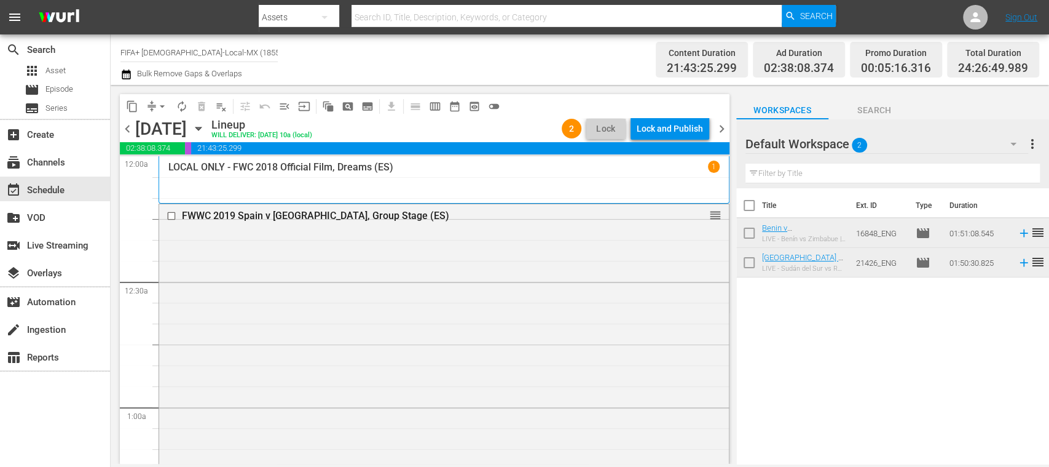
click at [684, 133] on div "Lock and Publish" at bounding box center [670, 128] width 66 height 22
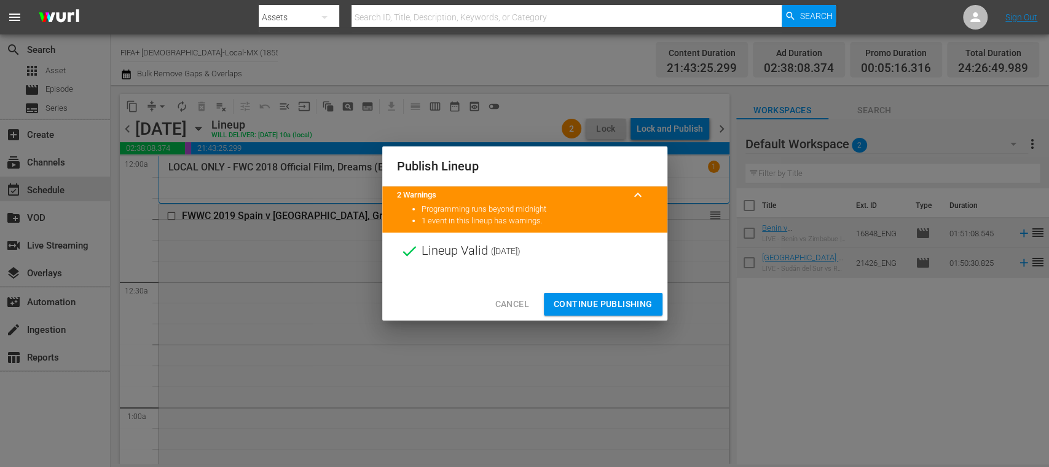
click at [627, 301] on span "Continue Publishing" at bounding box center [603, 303] width 99 height 15
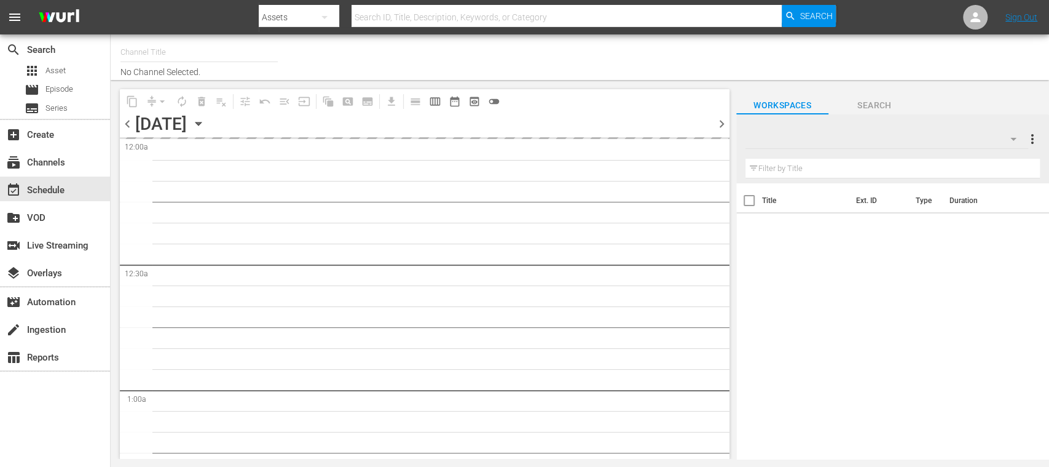
type input "FIFA+ [DEMOGRAPHIC_DATA]-Local-MX (1855)"
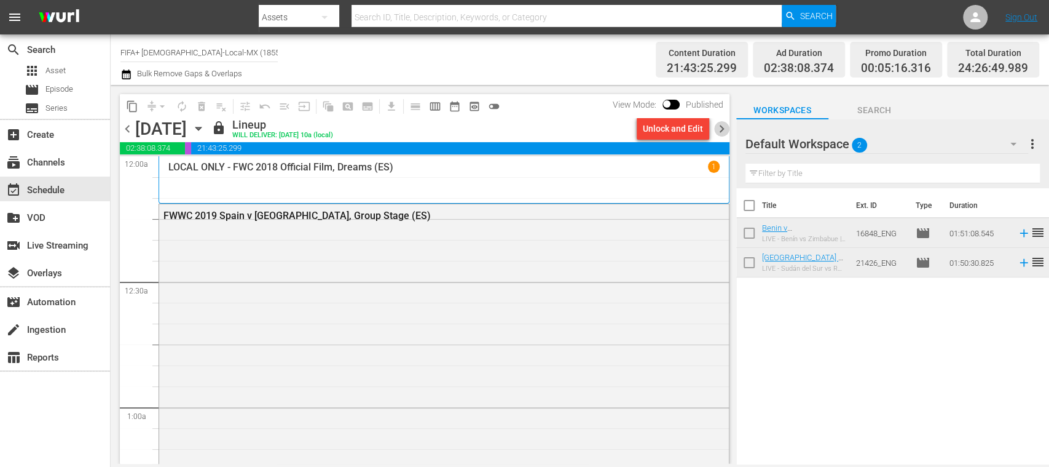
click at [722, 125] on span "chevron_right" at bounding box center [721, 128] width 15 height 15
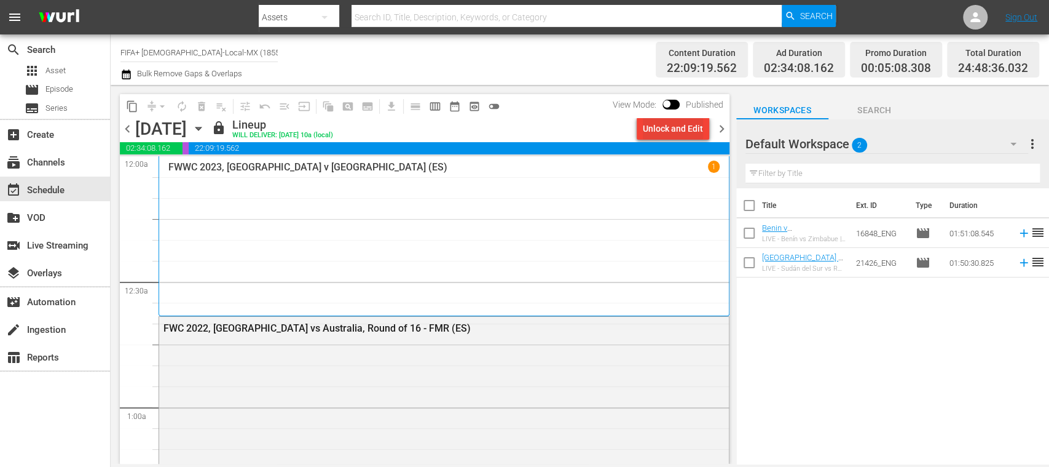
click at [687, 130] on div "Unlock and Edit" at bounding box center [673, 128] width 60 height 22
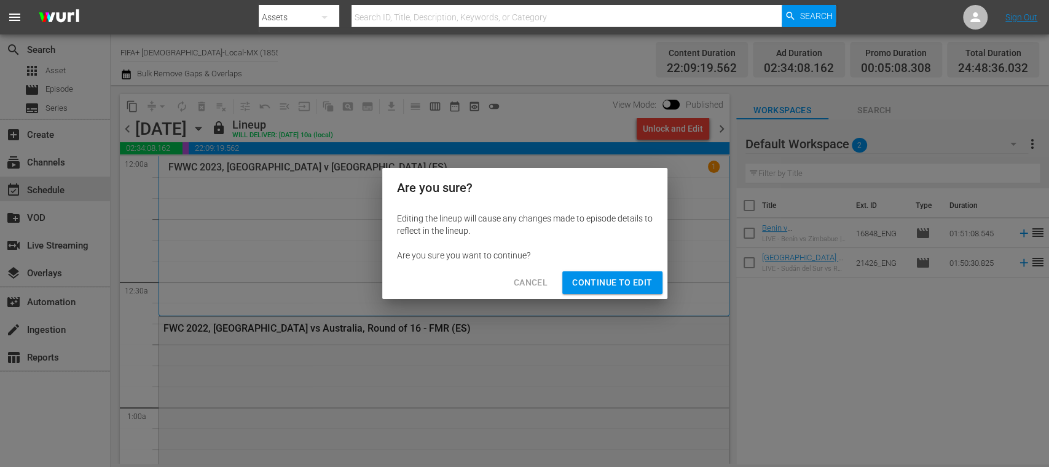
click at [629, 279] on span "Continue to Edit" at bounding box center [612, 282] width 80 height 15
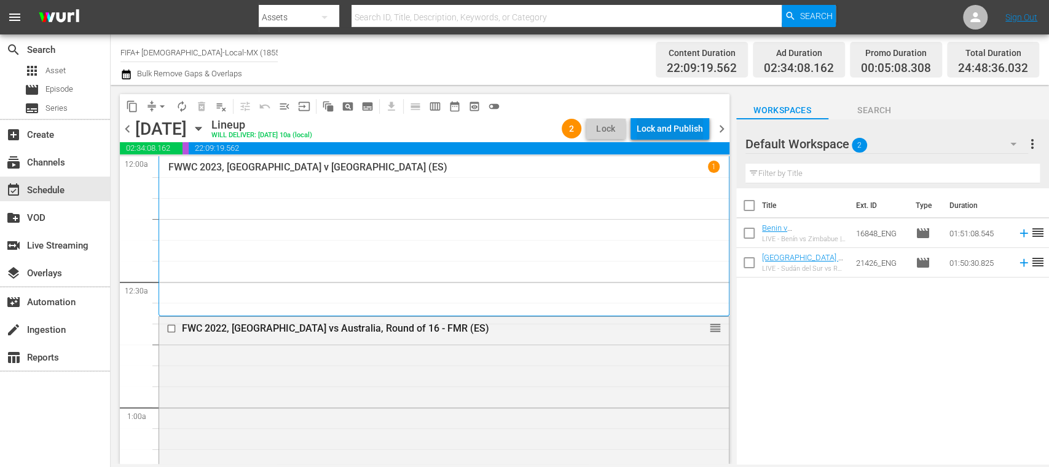
click at [655, 124] on div "Lock and Publish" at bounding box center [670, 128] width 66 height 22
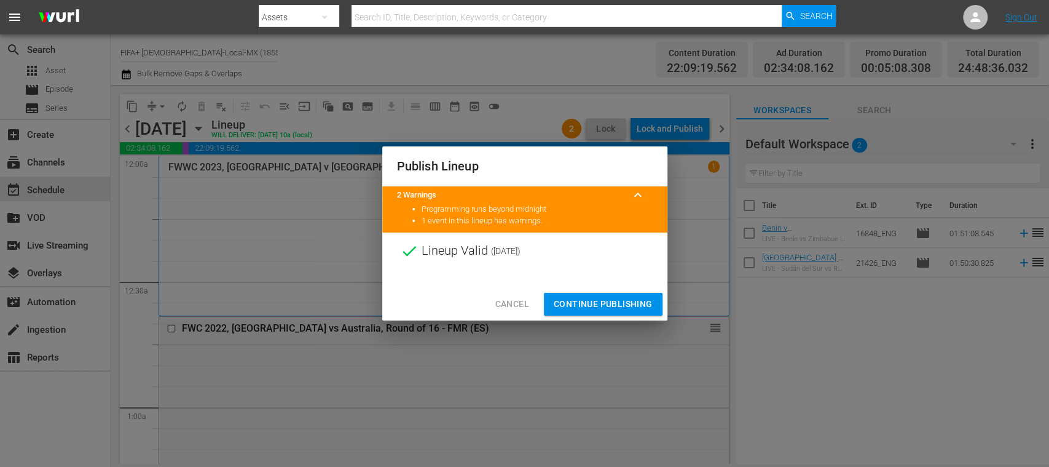
click at [628, 293] on button "Continue Publishing" at bounding box center [603, 304] width 119 height 23
